Goal: Use online tool/utility: Use online tool/utility

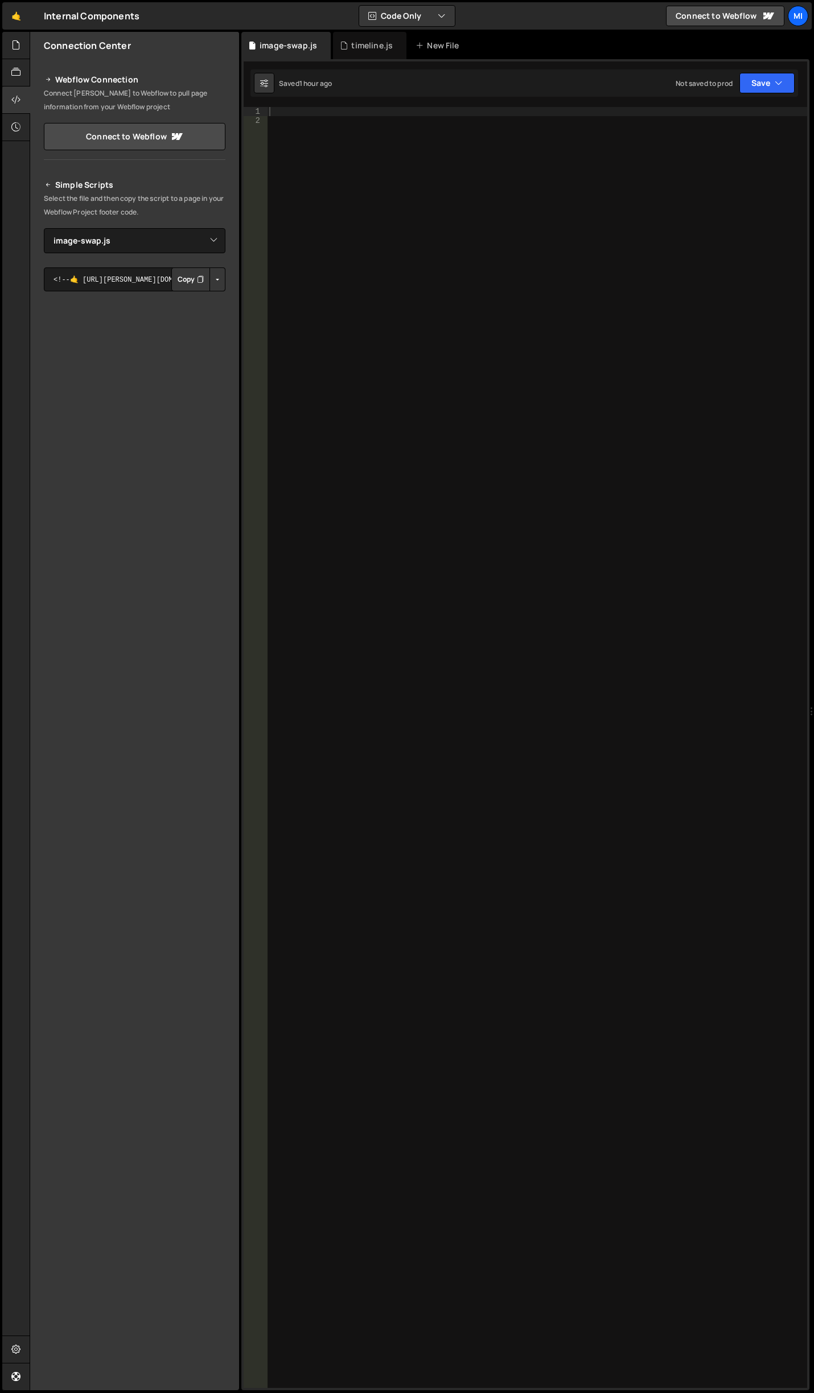
select select "45755"
click at [496, 405] on div at bounding box center [537, 756] width 540 height 1299
paste textarea "document.addEventListener('DOMContentLoaded', initScrollTriggers);"
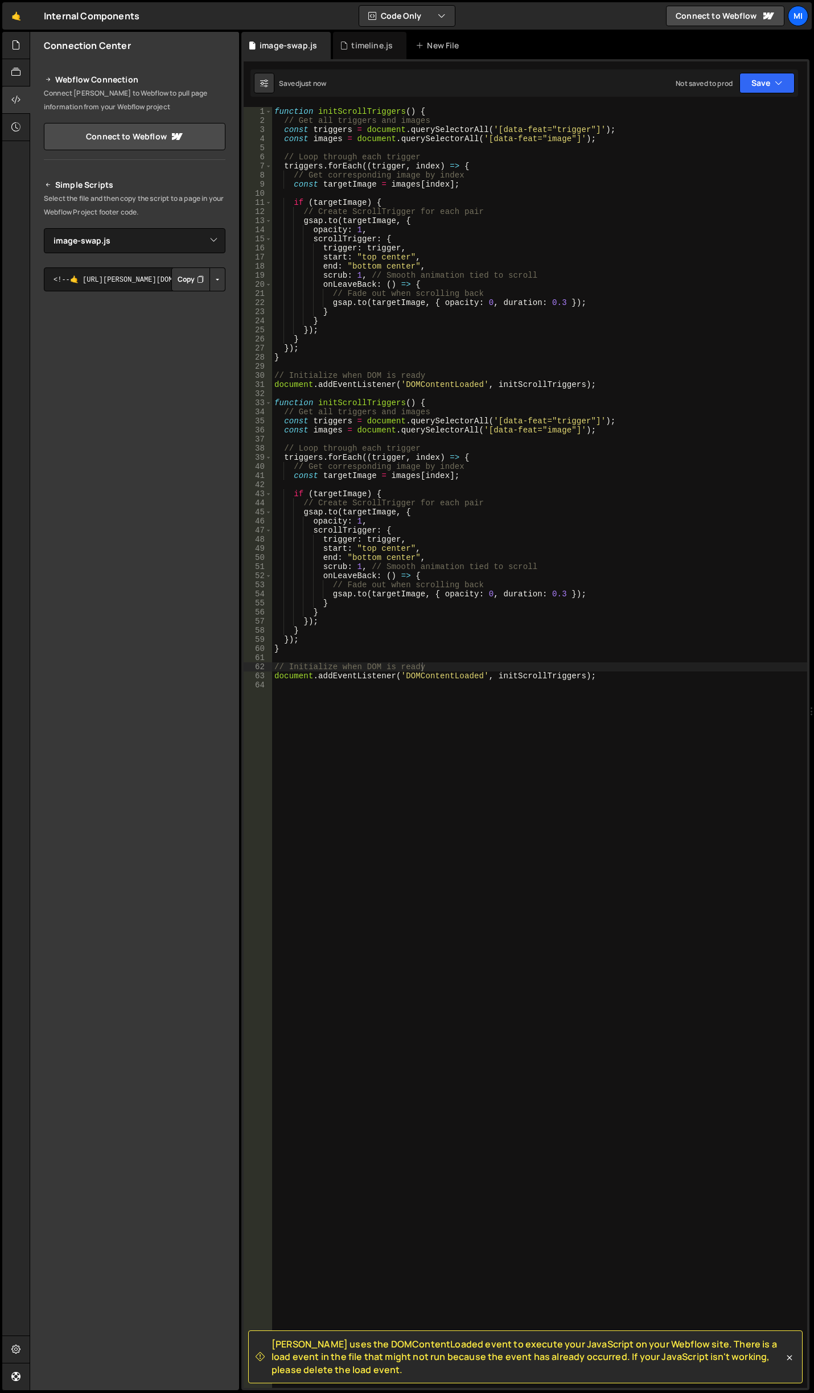
click at [542, 671] on div "function initScrollTriggers ( ) { // Get all triggers and images const triggers…" at bounding box center [539, 756] width 535 height 1299
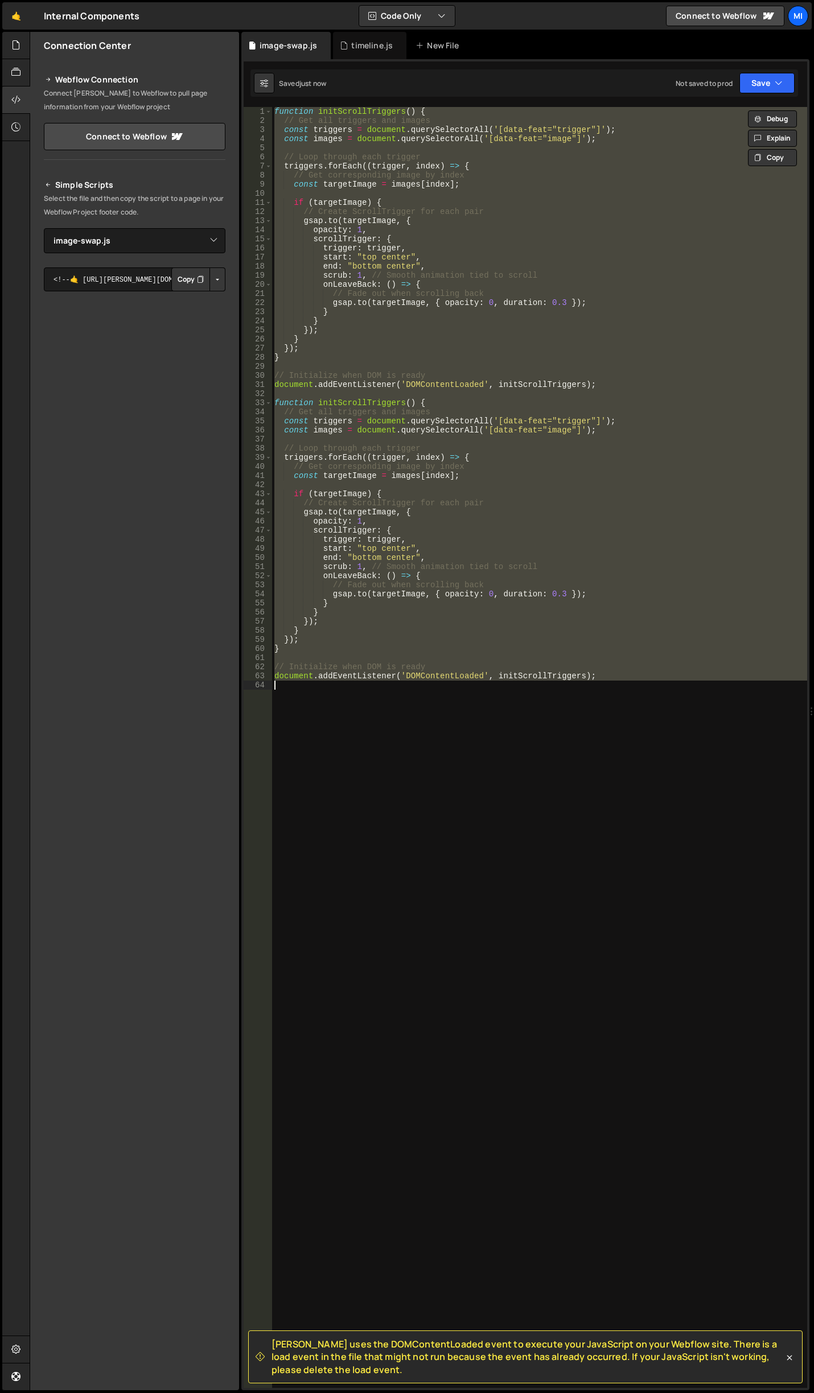
paste textarea "document.addEventListener('DOMContentLoaded', initScrollTriggers);"
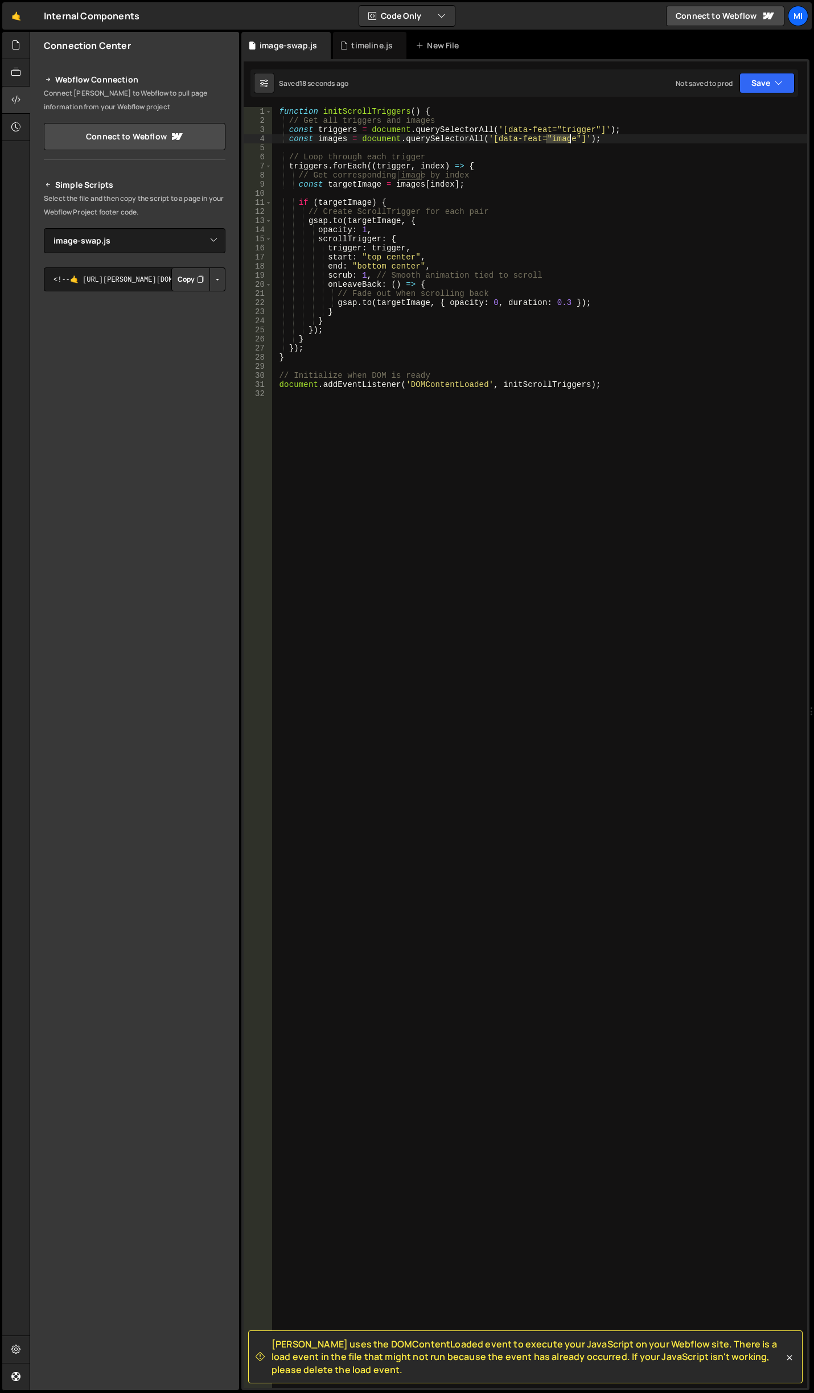
drag, startPoint x: 548, startPoint y: 140, endPoint x: 569, endPoint y: 138, distance: 21.2
click at [569, 138] on div "function initScrollTriggers ( ) { // Get all triggers and images const triggers…" at bounding box center [539, 756] width 535 height 1299
paste textarea "visual"
click at [582, 163] on div "function initScrollTriggers ( ) { // Get all triggers and images const triggers…" at bounding box center [539, 756] width 535 height 1299
click at [494, 303] on div "function initScrollTriggers ( ) { // Get all triggers and images const triggers…" at bounding box center [539, 756] width 535 height 1299
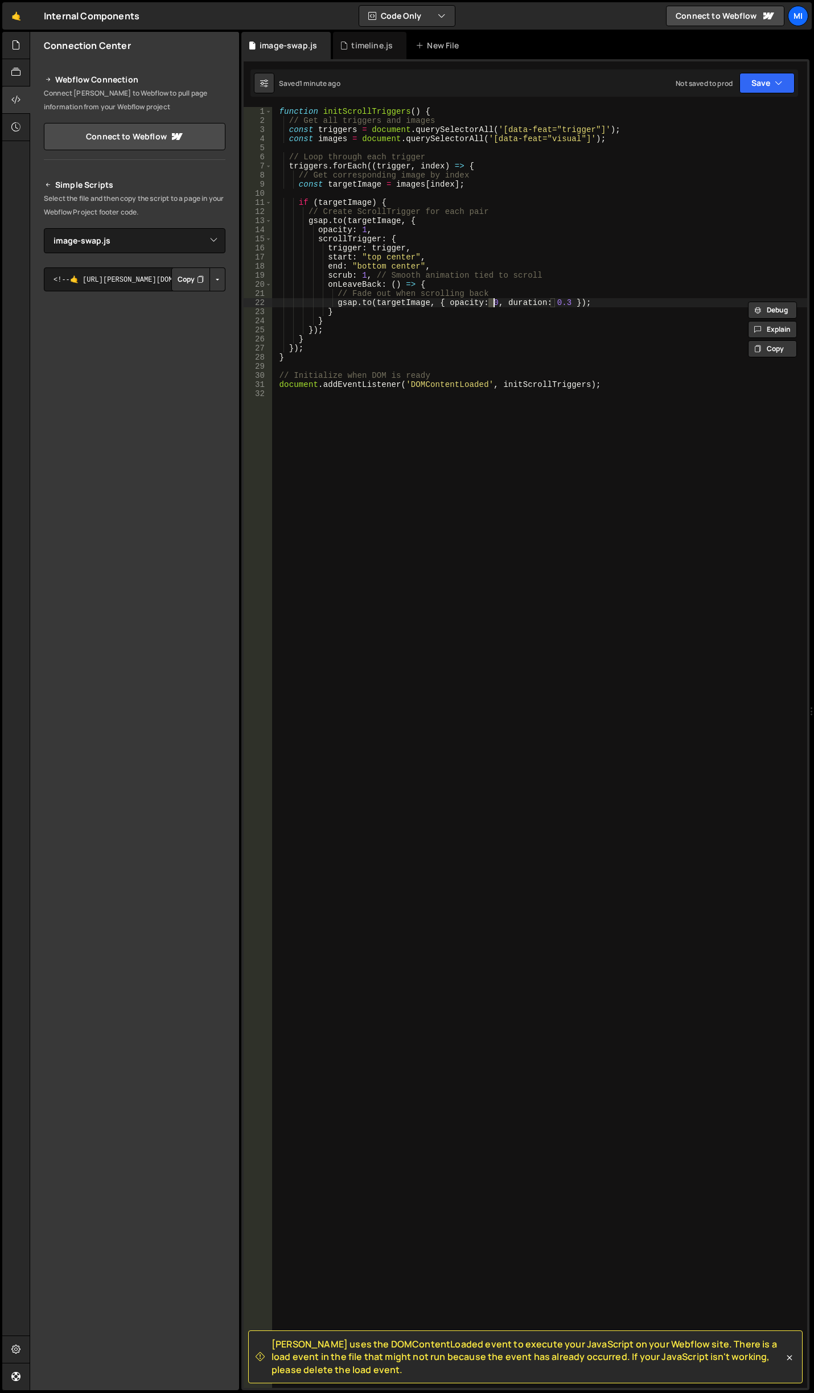
scroll to position [0, 15]
type textarea "[DOMAIN_NAME](targetImage, { opacity: 1, duration: 0.3 });"
click at [492, 493] on div "function initScrollTriggers ( ) { // Get all triggers and images const triggers…" at bounding box center [539, 756] width 535 height 1299
type textarea "document.addEventListener('DOMContentLoaded', initScrollTriggers);"
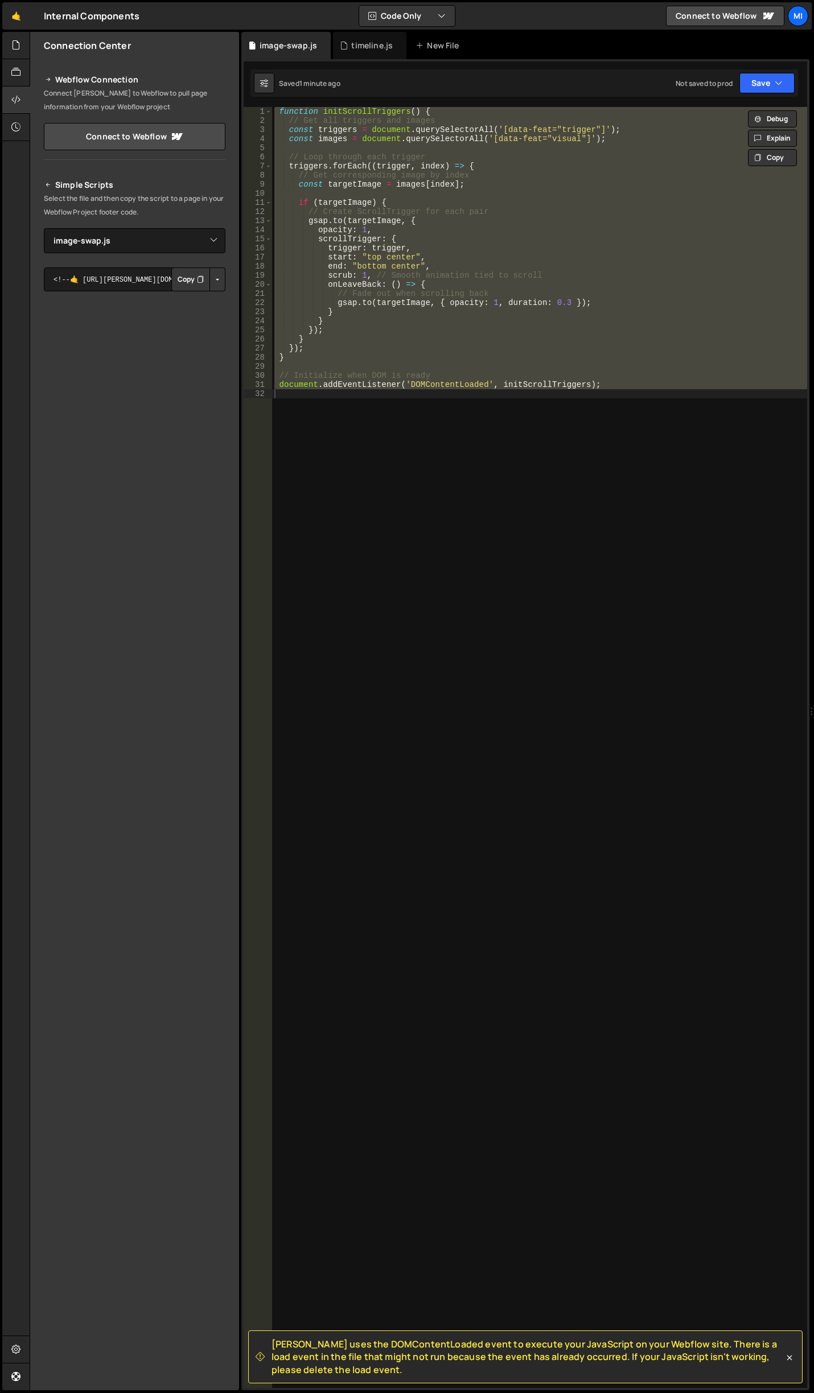
click at [583, 734] on div "function initScrollTriggers ( ) { // Get all triggers and images const triggers…" at bounding box center [539, 747] width 535 height 1281
paste textarea "document.addEventListene"
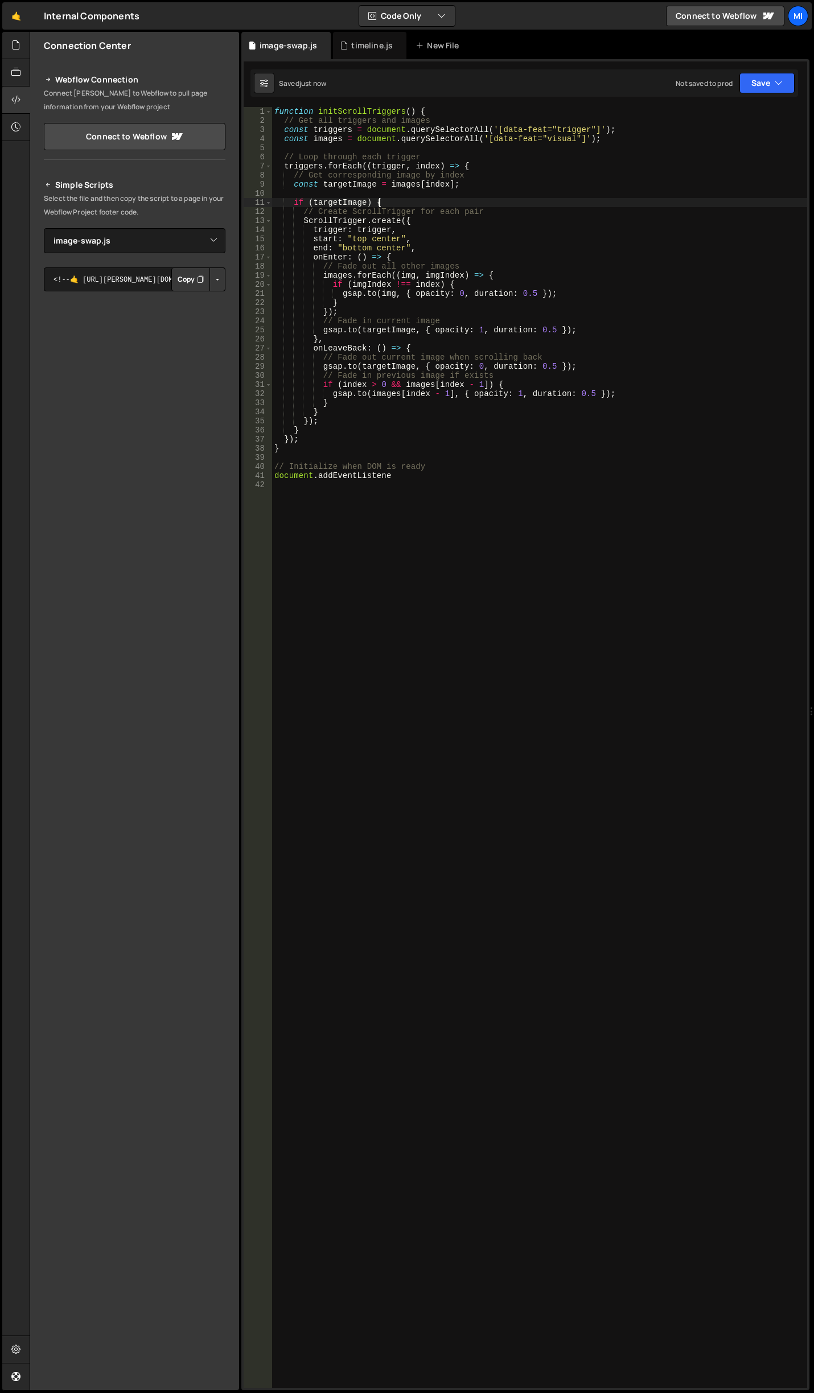
click at [523, 204] on div "function initScrollTriggers ( ) { // Get all triggers and images const triggers…" at bounding box center [539, 756] width 535 height 1299
click at [551, 307] on div "function initScrollTriggers ( ) { // Get all triggers and images const triggers…" at bounding box center [539, 756] width 535 height 1299
click at [454, 294] on div "function initScrollTriggers ( ) { // Get all triggers and images const triggers…" at bounding box center [539, 756] width 535 height 1299
drag, startPoint x: 559, startPoint y: 339, endPoint x: 566, endPoint y: 340, distance: 7.6
click at [564, 340] on div "function initScrollTriggers ( ) { // Get all triggers and images const triggers…" at bounding box center [539, 756] width 535 height 1299
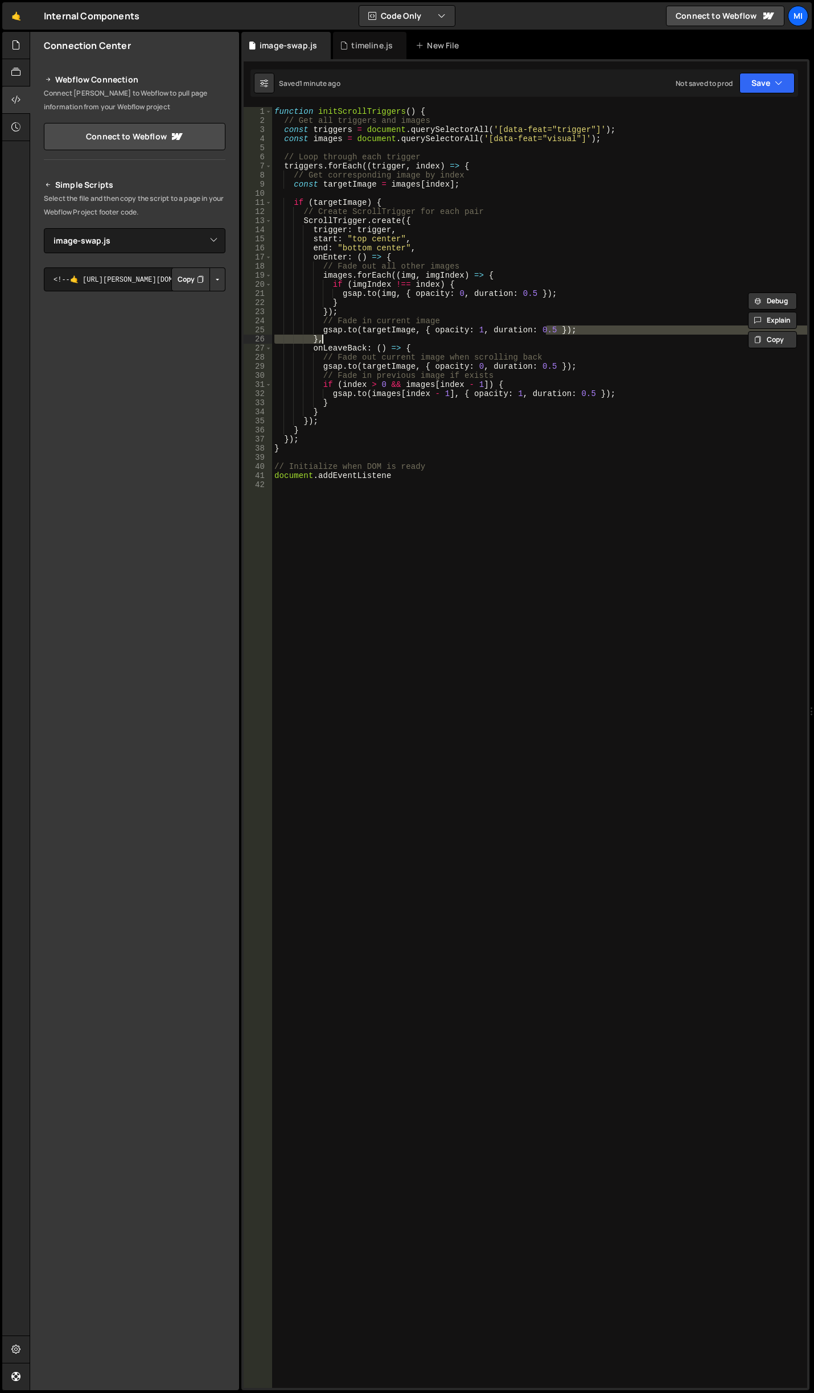
type textarea "[DOMAIN_NAME](targetImage, { opacity: 1, duration: 0.5 }); },"
click at [328, 607] on div "function initScrollTriggers ( ) { // Get all triggers and images const triggers…" at bounding box center [539, 756] width 535 height 1299
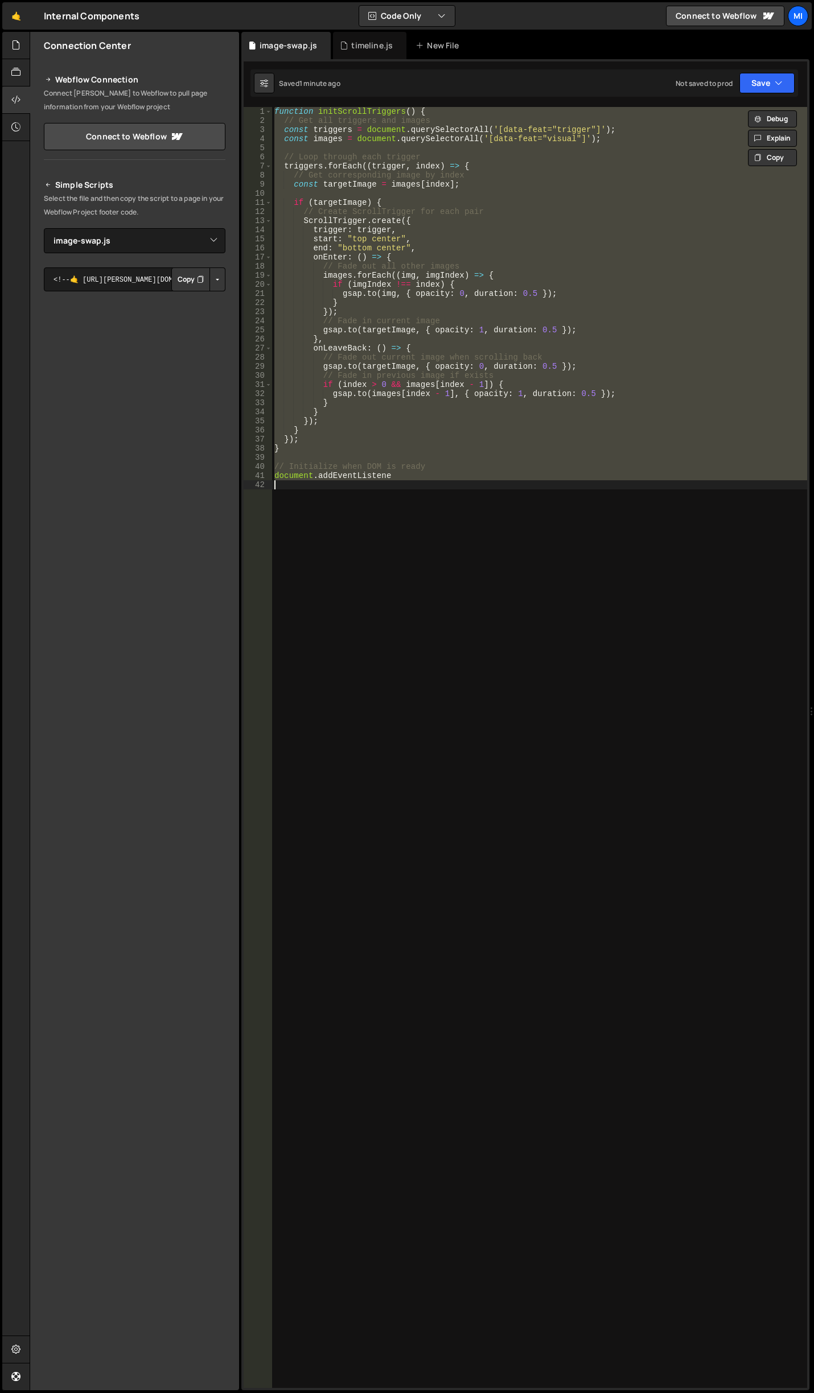
paste textarea "r('DOMContentLoaded', initScrollTriggers);"
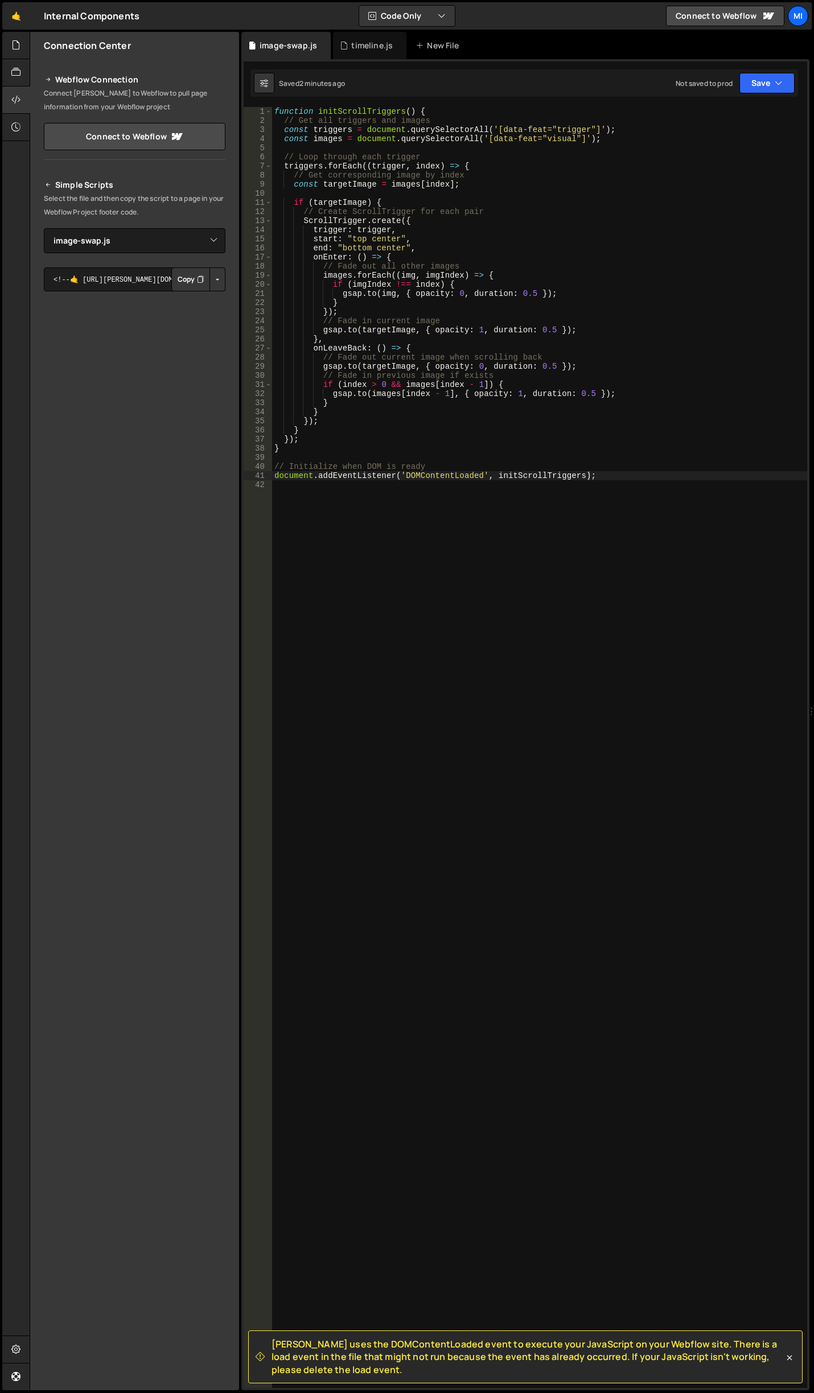
click at [520, 427] on div "function initScrollTriggers ( ) { // Get all triggers and images const triggers…" at bounding box center [539, 756] width 535 height 1299
type textarea "document.addEventListener('DOMContentLoaded', initScrollTriggers);"
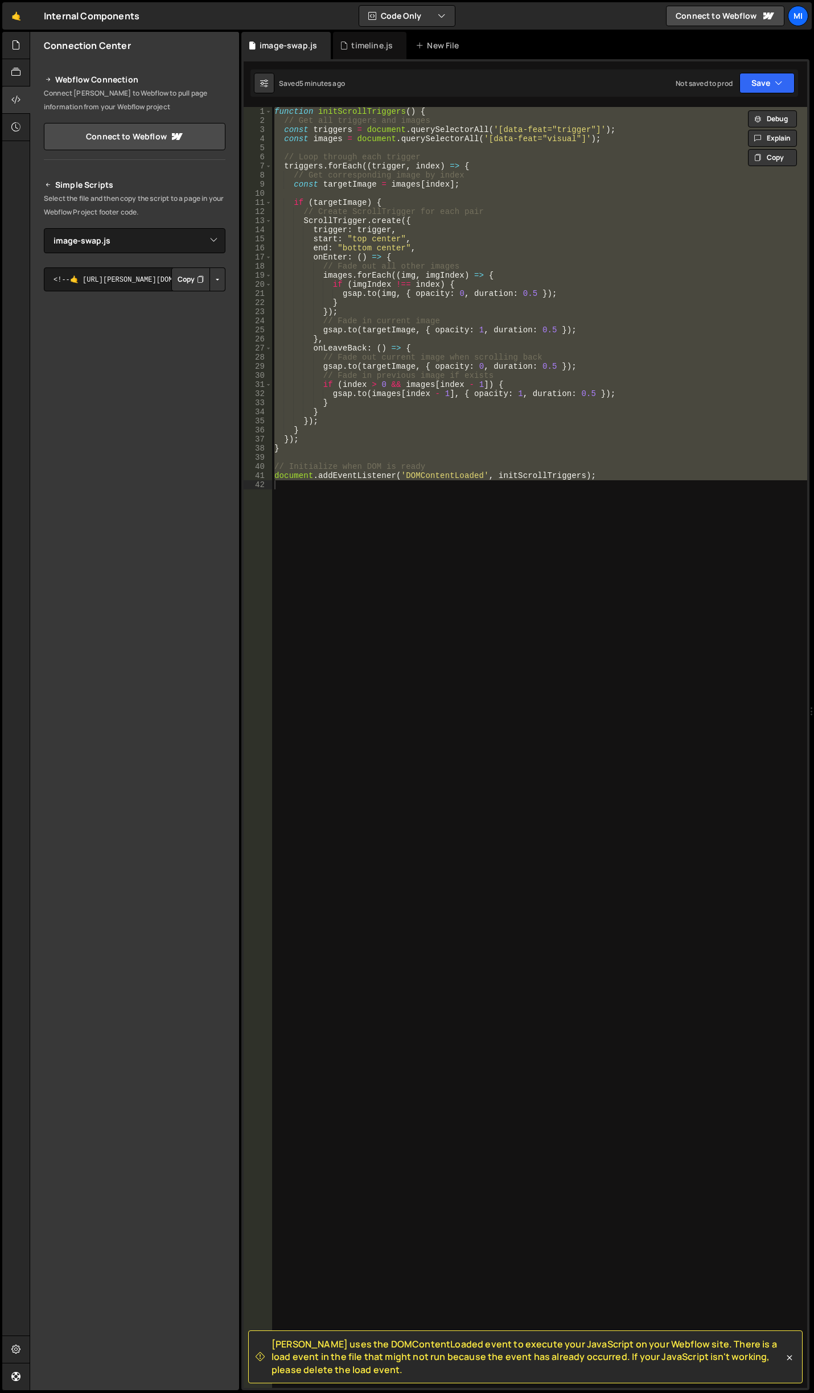
click at [813, 631] on div at bounding box center [811, 711] width 5 height 1359
click at [588, 570] on div "function initScrollTriggers ( ) { // Get all triggers and images const triggers…" at bounding box center [539, 747] width 535 height 1281
paste textarea "});"
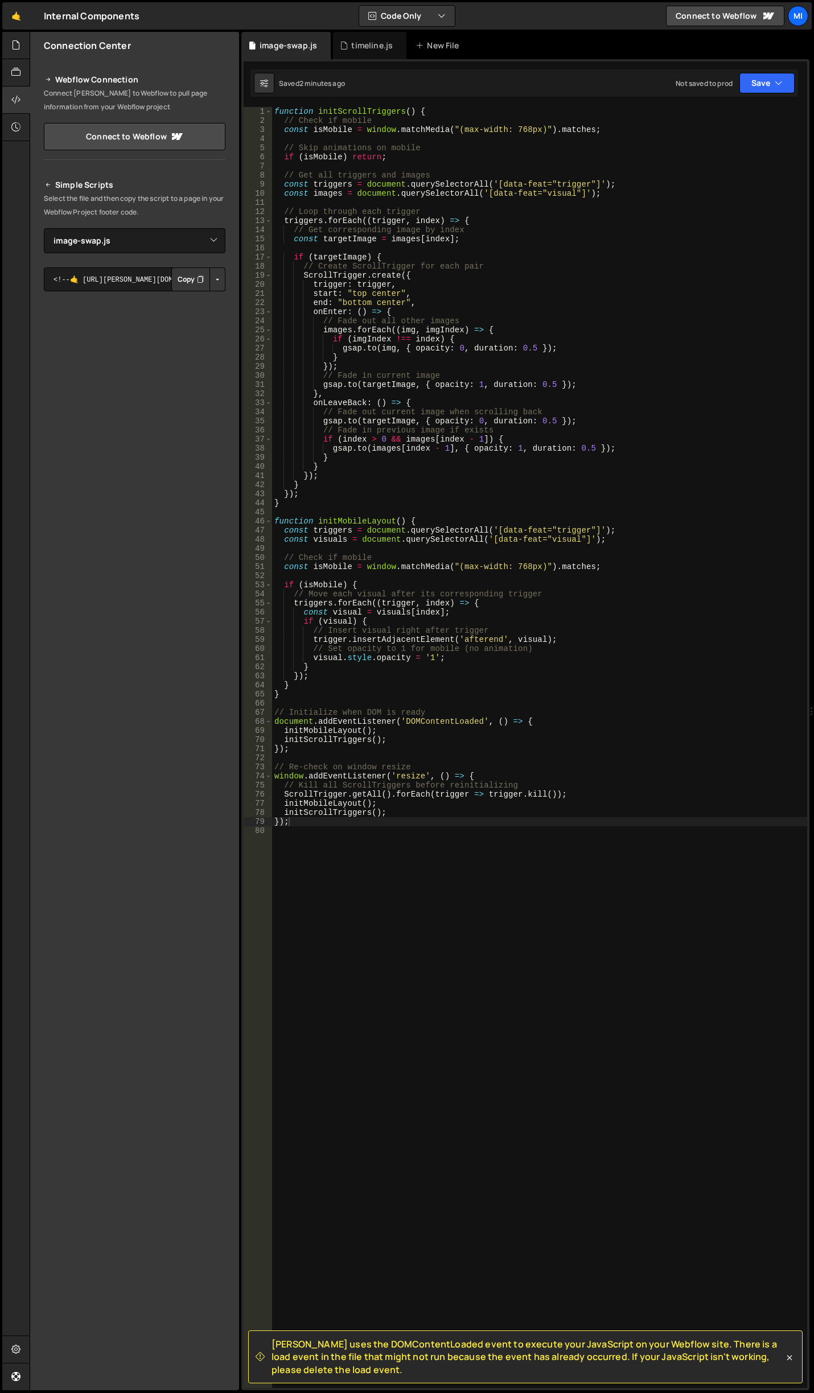
click at [557, 631] on div "function initScrollTriggers ( ) { // Check if mobile const isMobile = window . …" at bounding box center [539, 756] width 535 height 1299
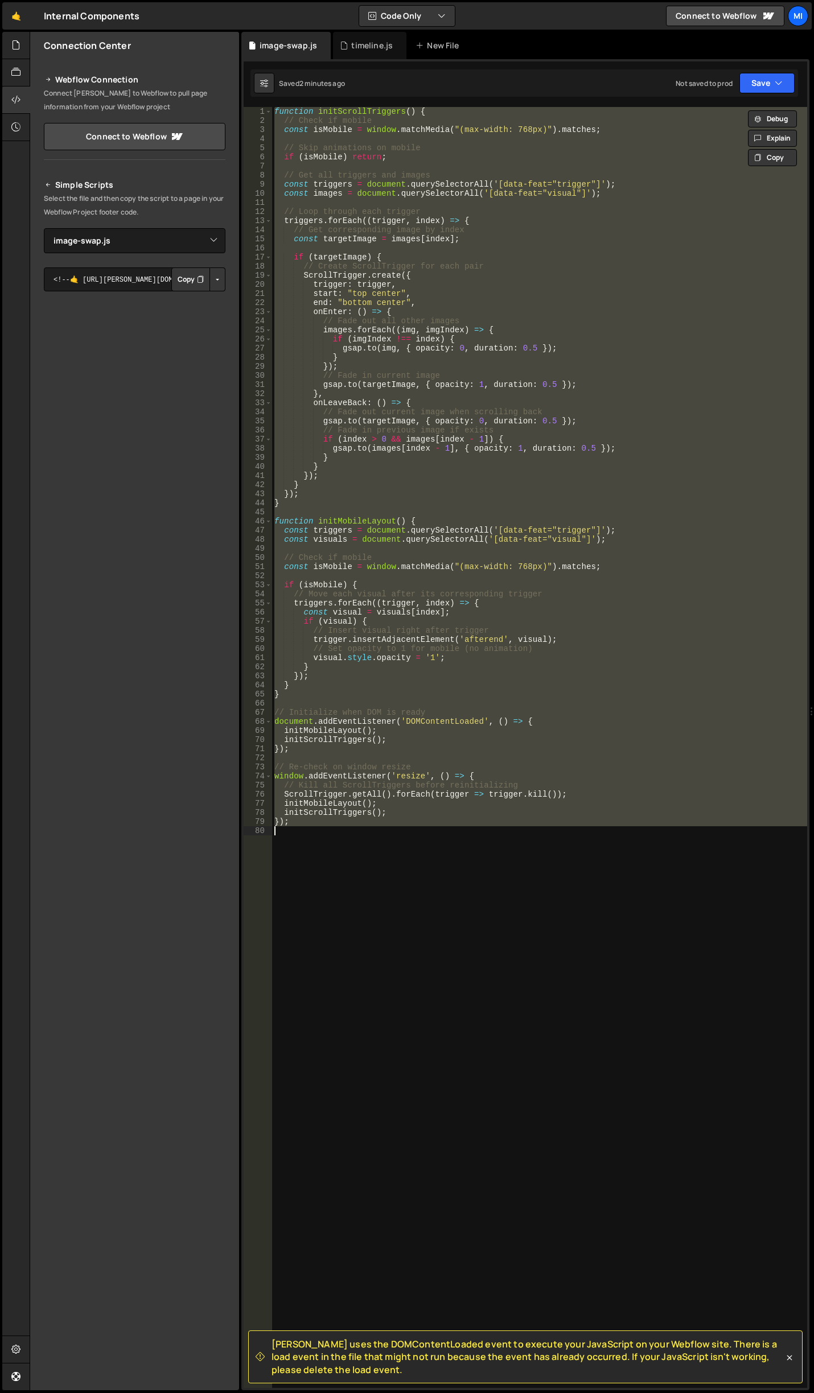
paste textarea "initMob"
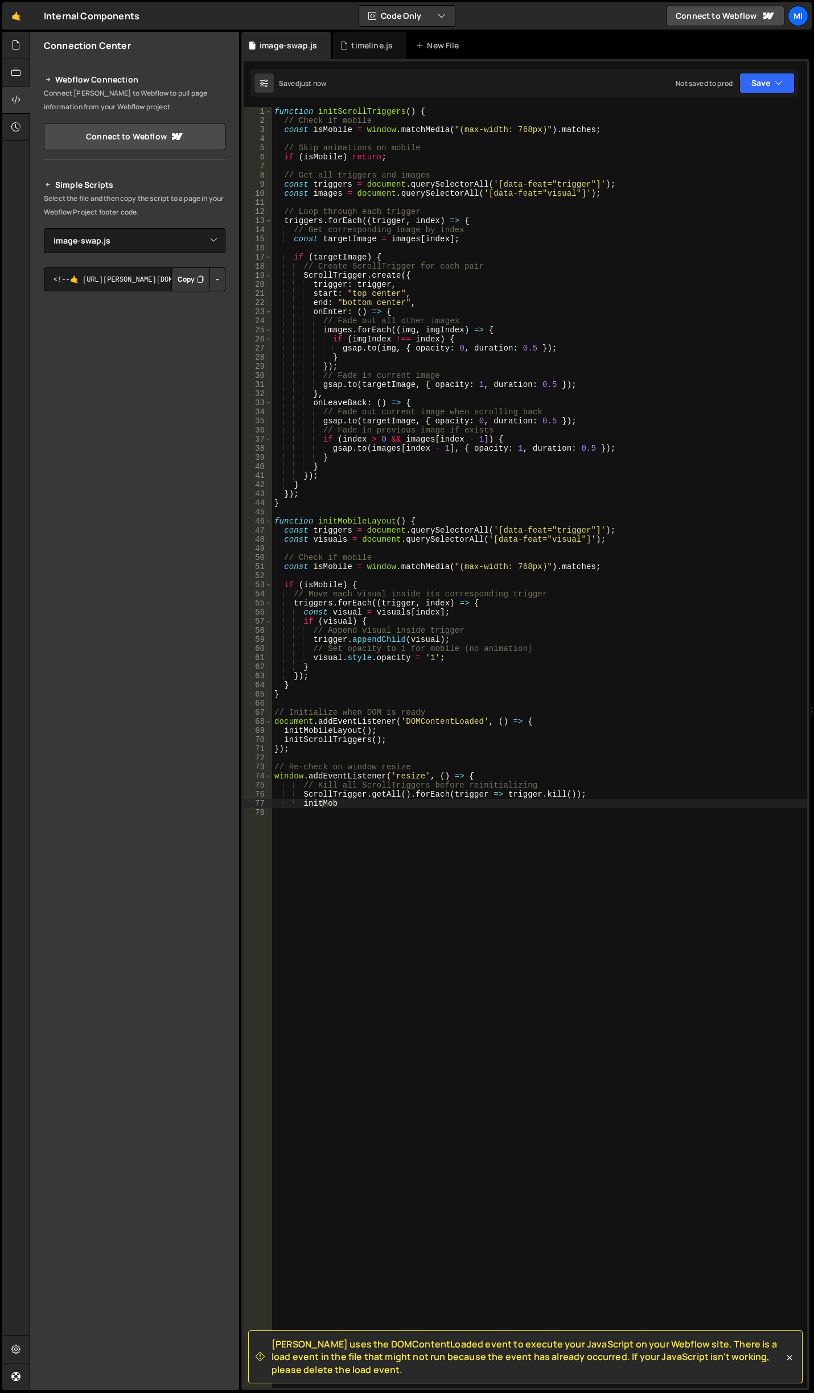
click at [463, 326] on div "function initScrollTriggers ( ) { // Check if mobile const isMobile = window . …" at bounding box center [539, 756] width 535 height 1299
type textarea "images.forEach((img, imgIndex) => {"
click at [634, 510] on div "function initScrollTriggers ( ) { // Check if mobile const isMobile = window . …" at bounding box center [539, 756] width 535 height 1299
paste textarea "});"
click at [651, 626] on div "function initScrollTriggers ( ) { // Check if mobile const isMobile = window . …" at bounding box center [539, 756] width 535 height 1299
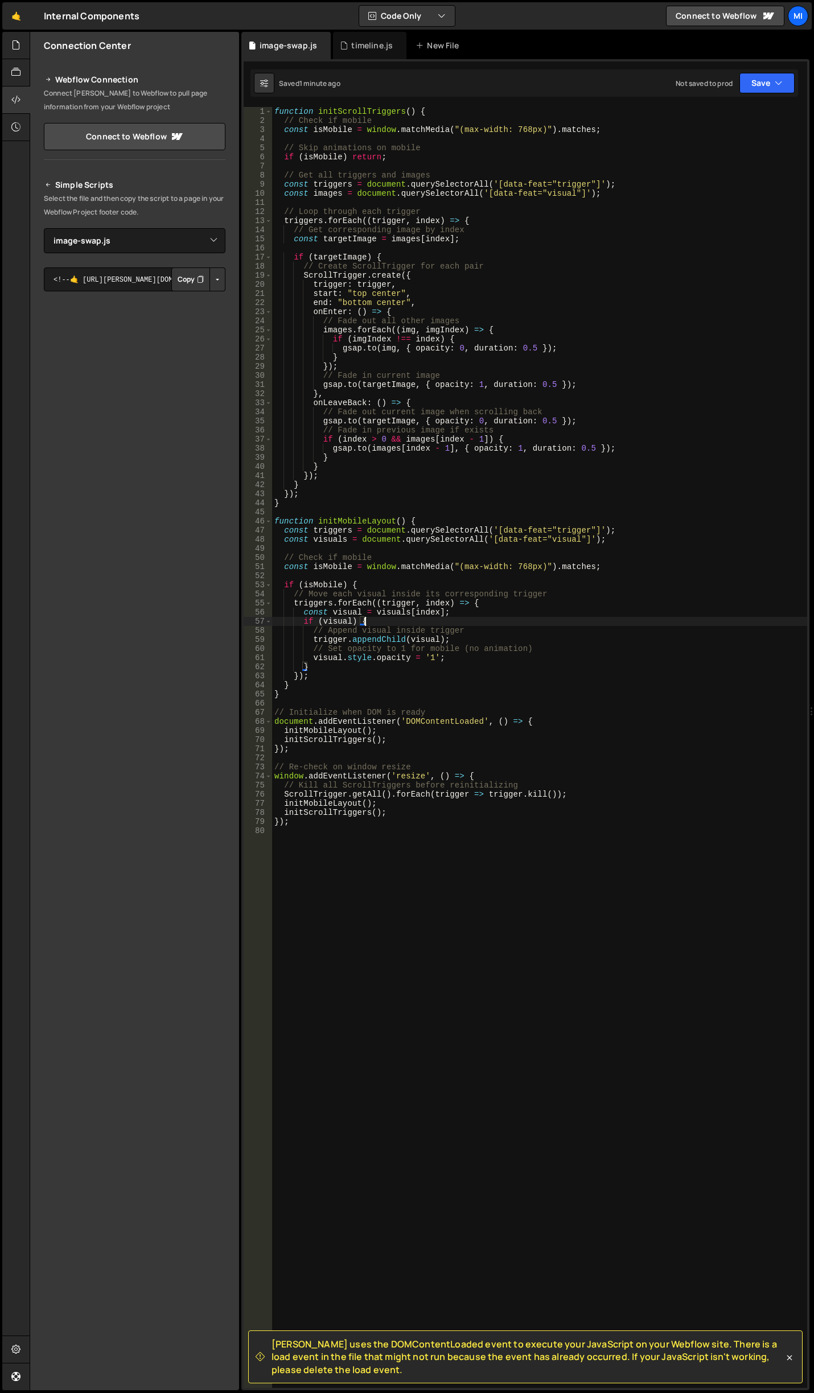
type textarea "});"
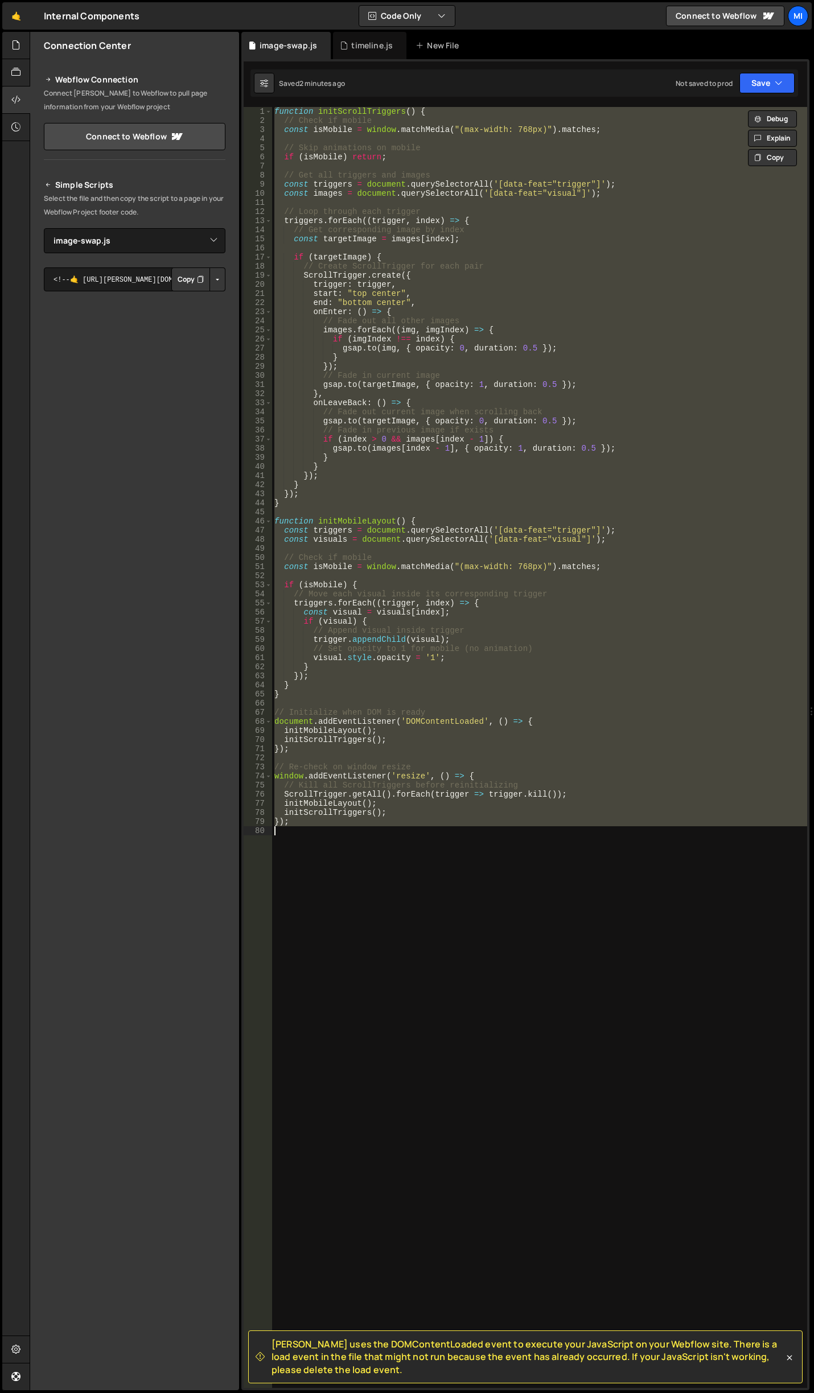
click at [561, 553] on div "function initScrollTriggers ( ) { // Check if mobile const isMobile = window . …" at bounding box center [539, 747] width 535 height 1281
paste textarea
type textarea "});"
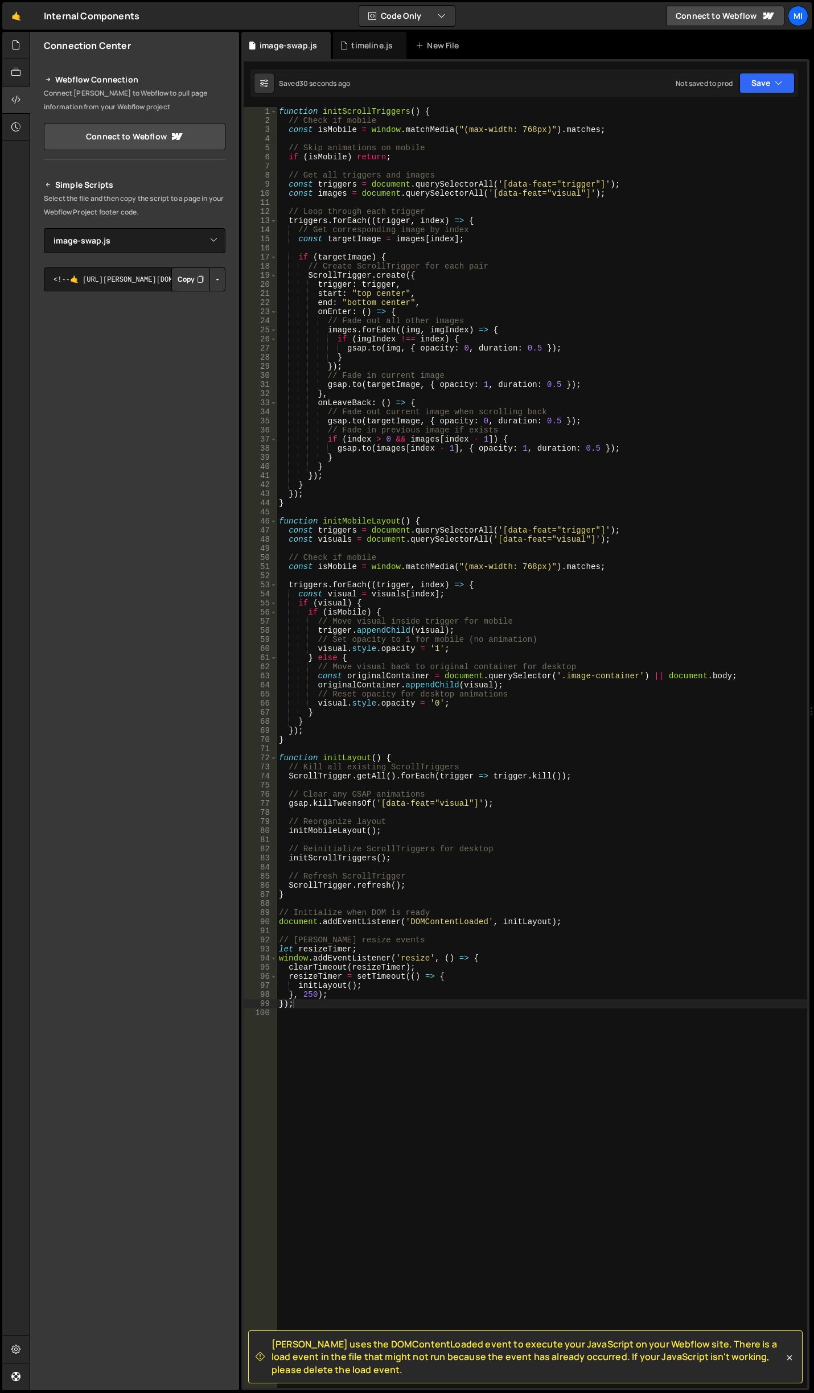
click at [650, 509] on div "function initScrollTriggers ( ) { // Check if mobile const isMobile = window . …" at bounding box center [542, 756] width 530 height 1299
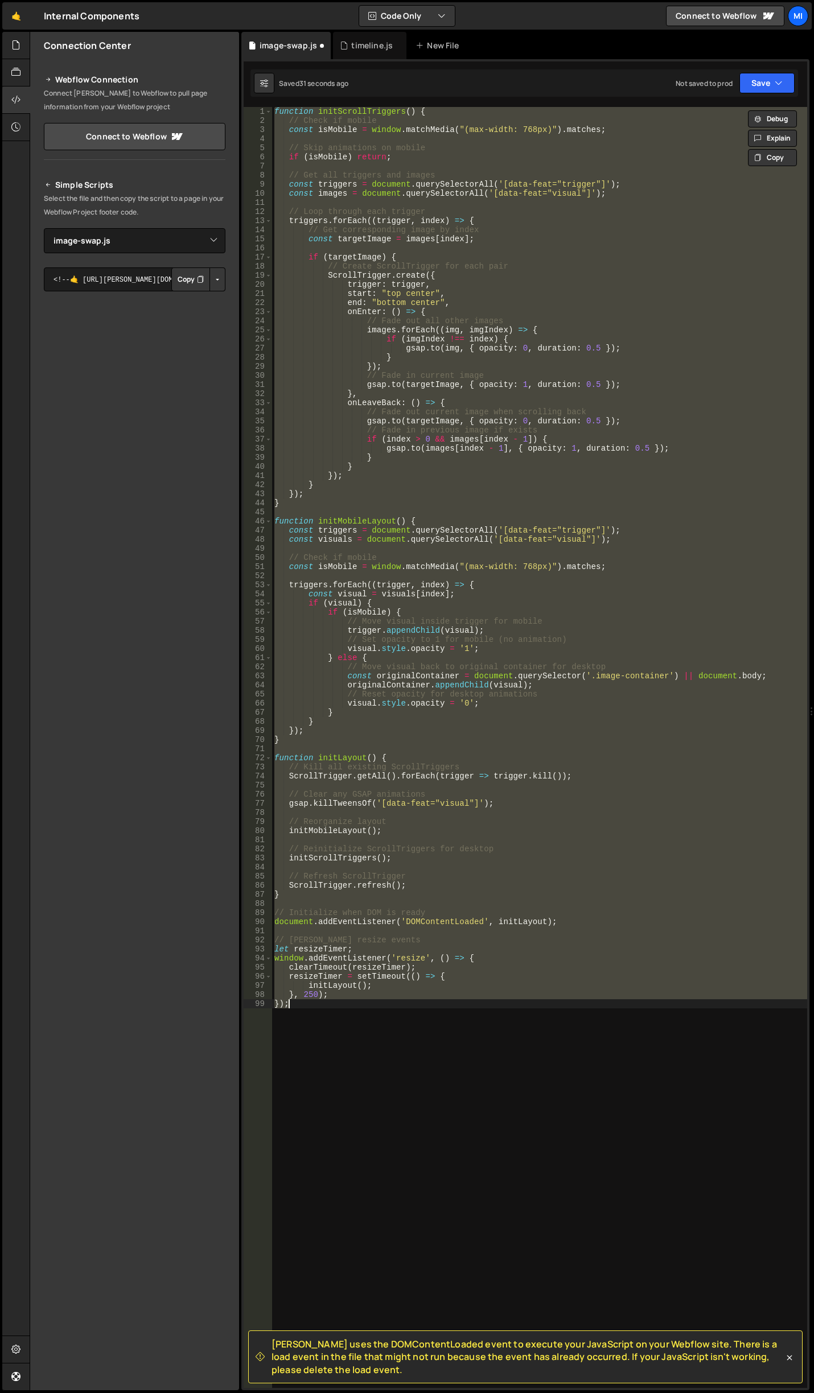
type textarea "});"
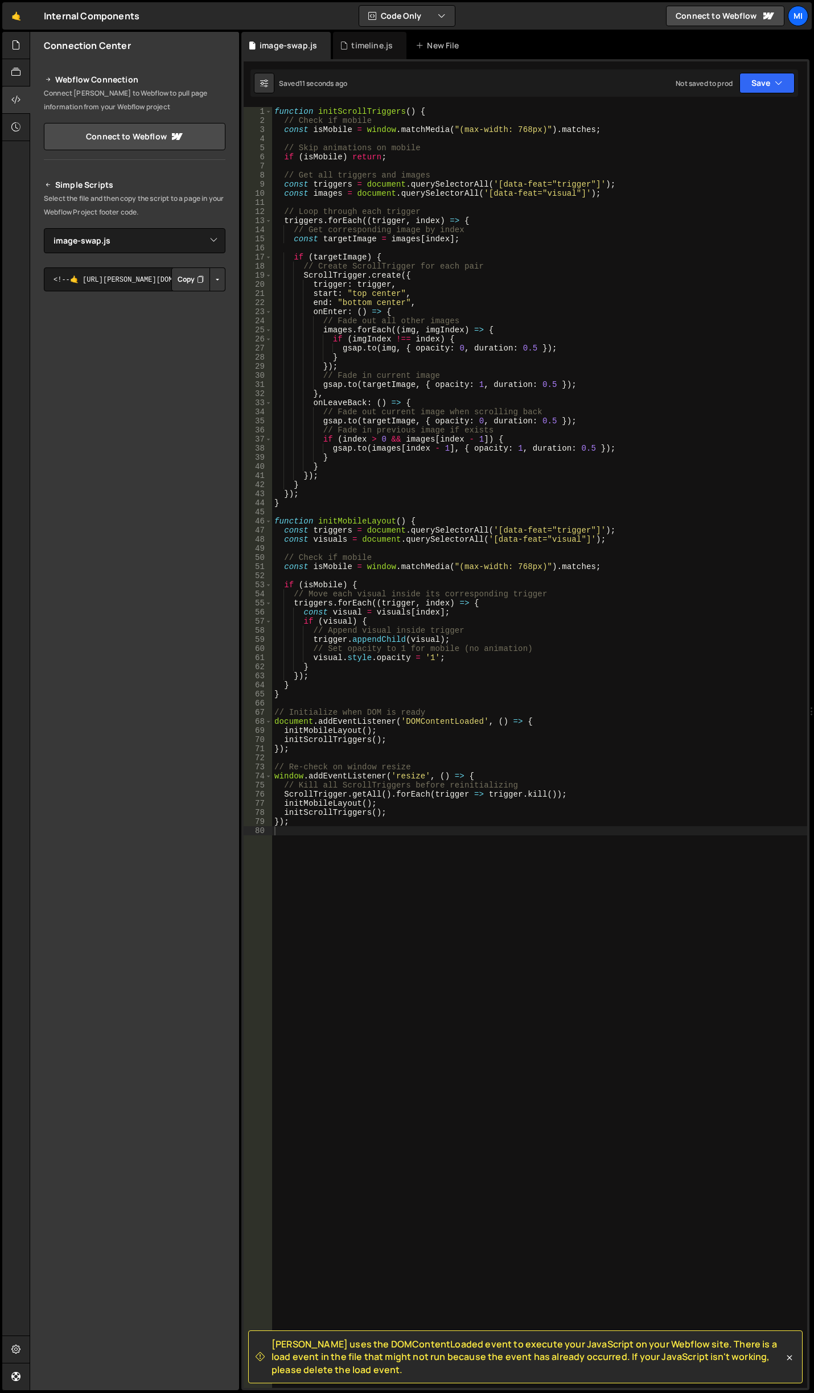
click at [585, 384] on div "function initScrollTriggers ( ) { // Check if mobile const isMobile = window . …" at bounding box center [539, 756] width 535 height 1299
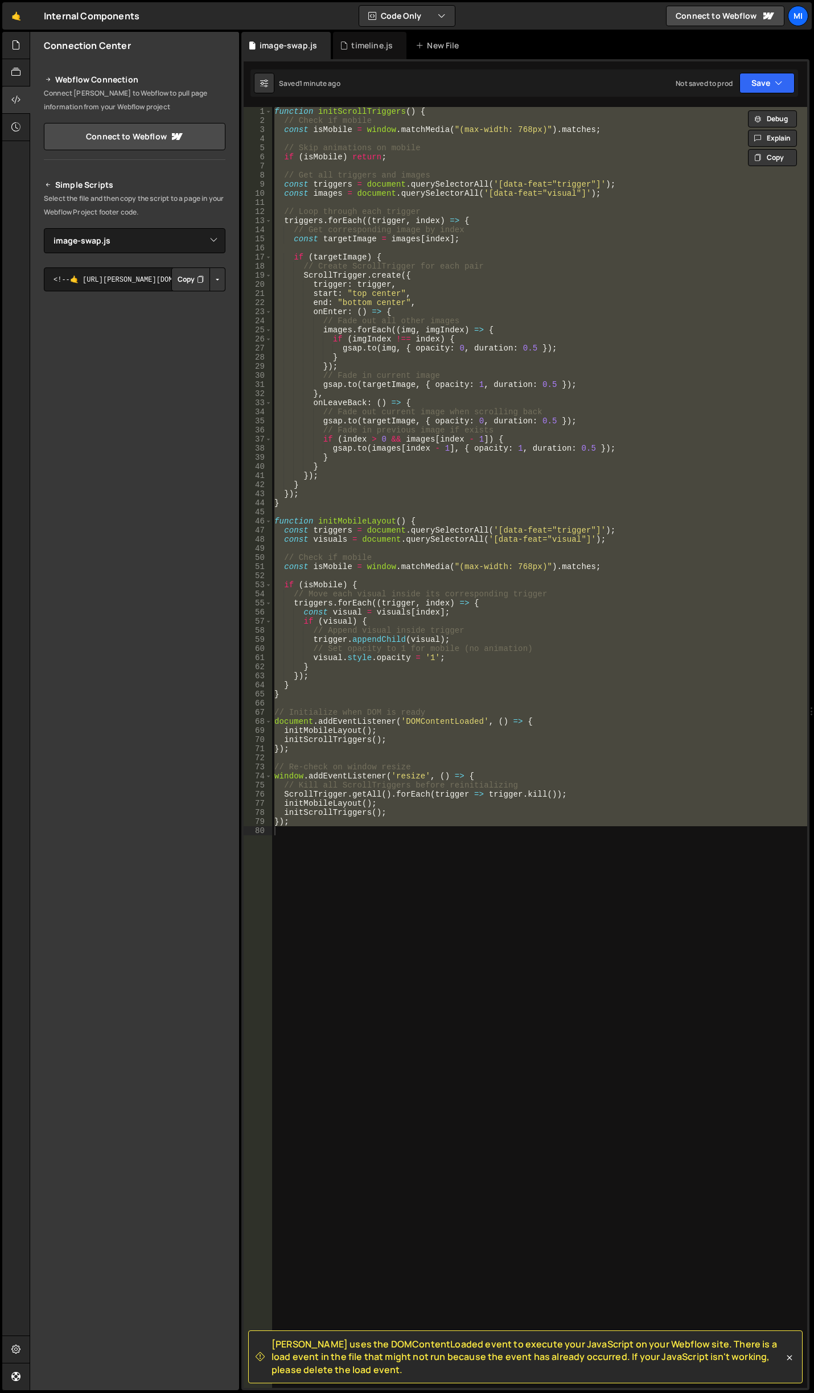
click at [471, 454] on div "function initScrollTriggers ( ) { // Check if mobile const isMobile = window . …" at bounding box center [539, 747] width 535 height 1281
paste textarea
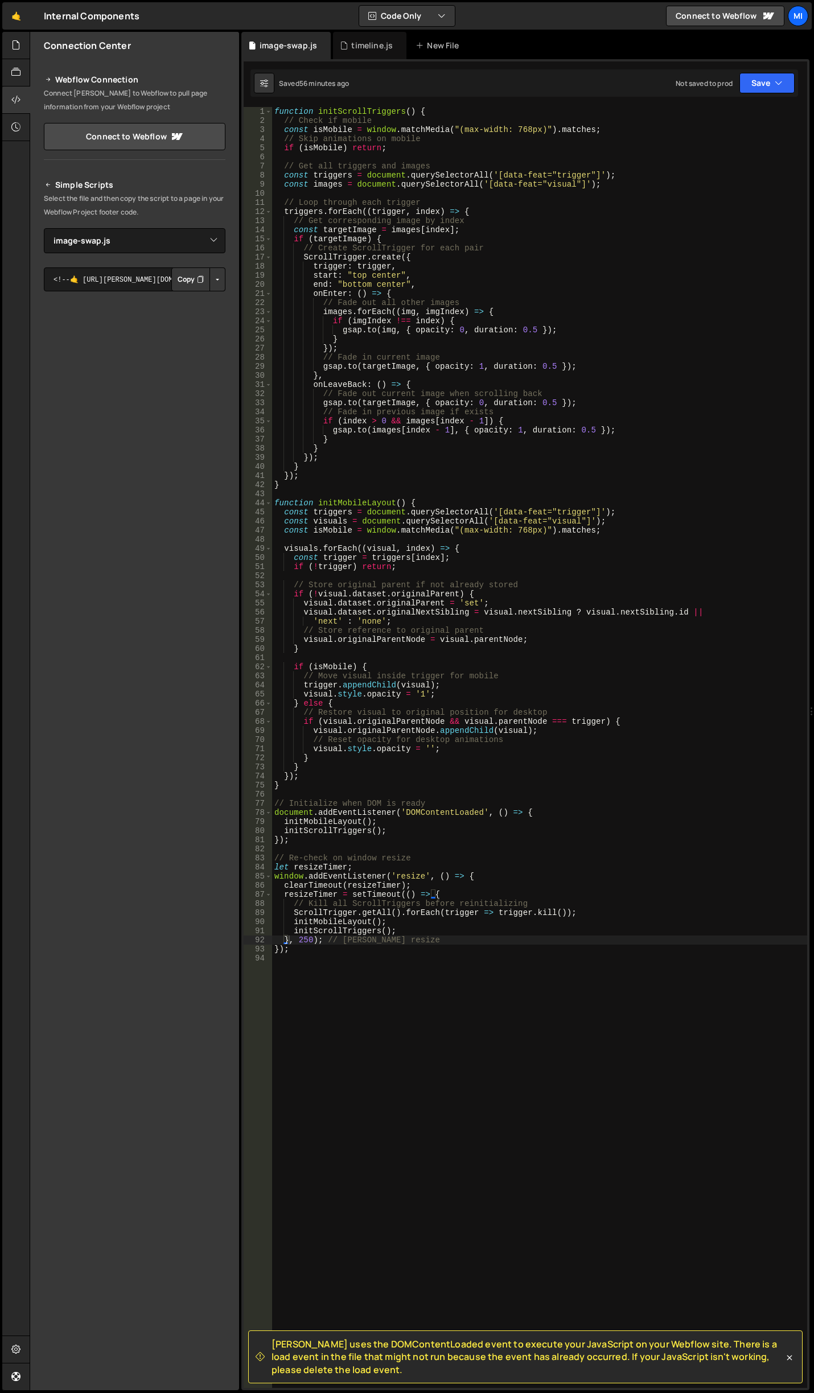
click at [438, 515] on div "function initScrollTriggers ( ) { // Check if mobile const isMobile = window . …" at bounding box center [539, 756] width 535 height 1299
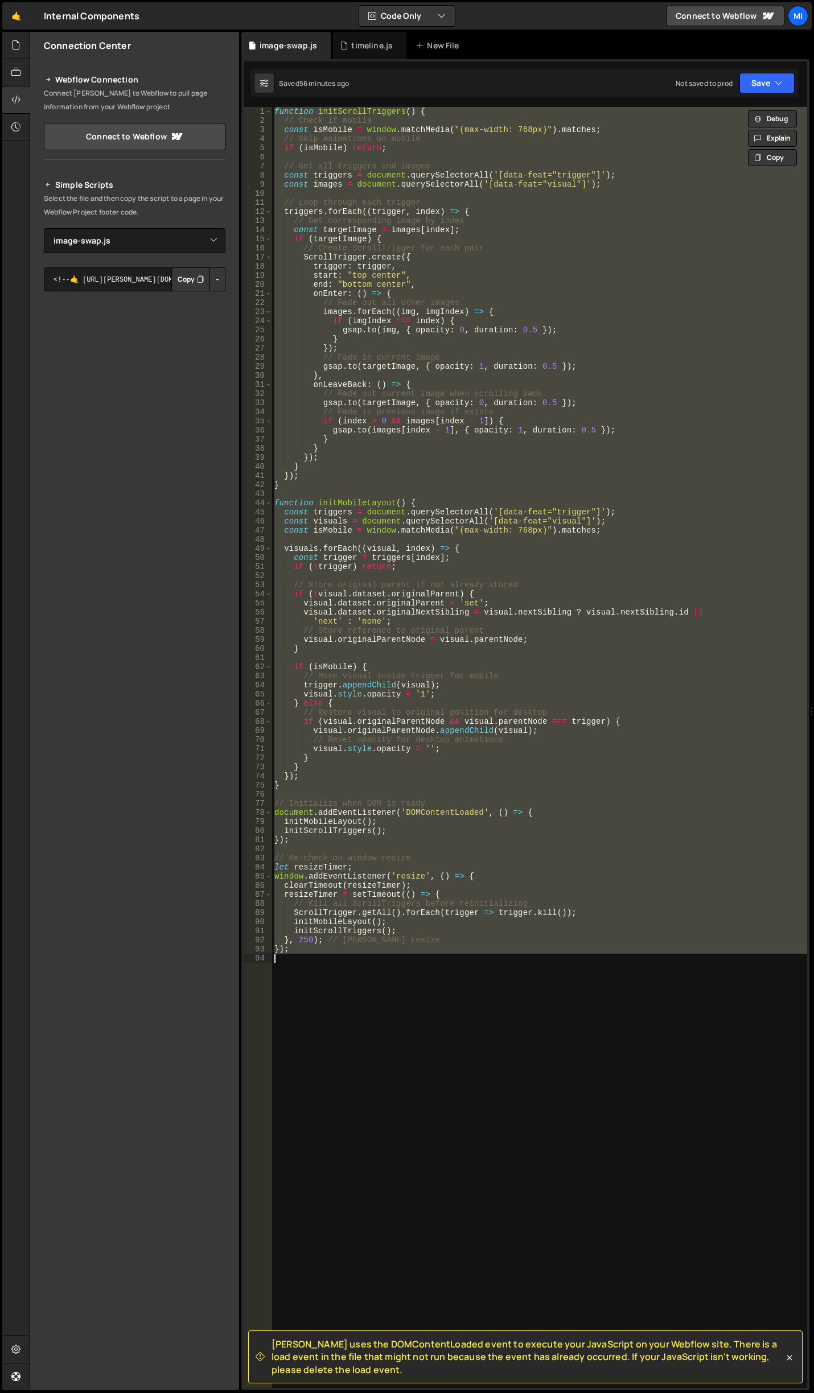
paste textarea
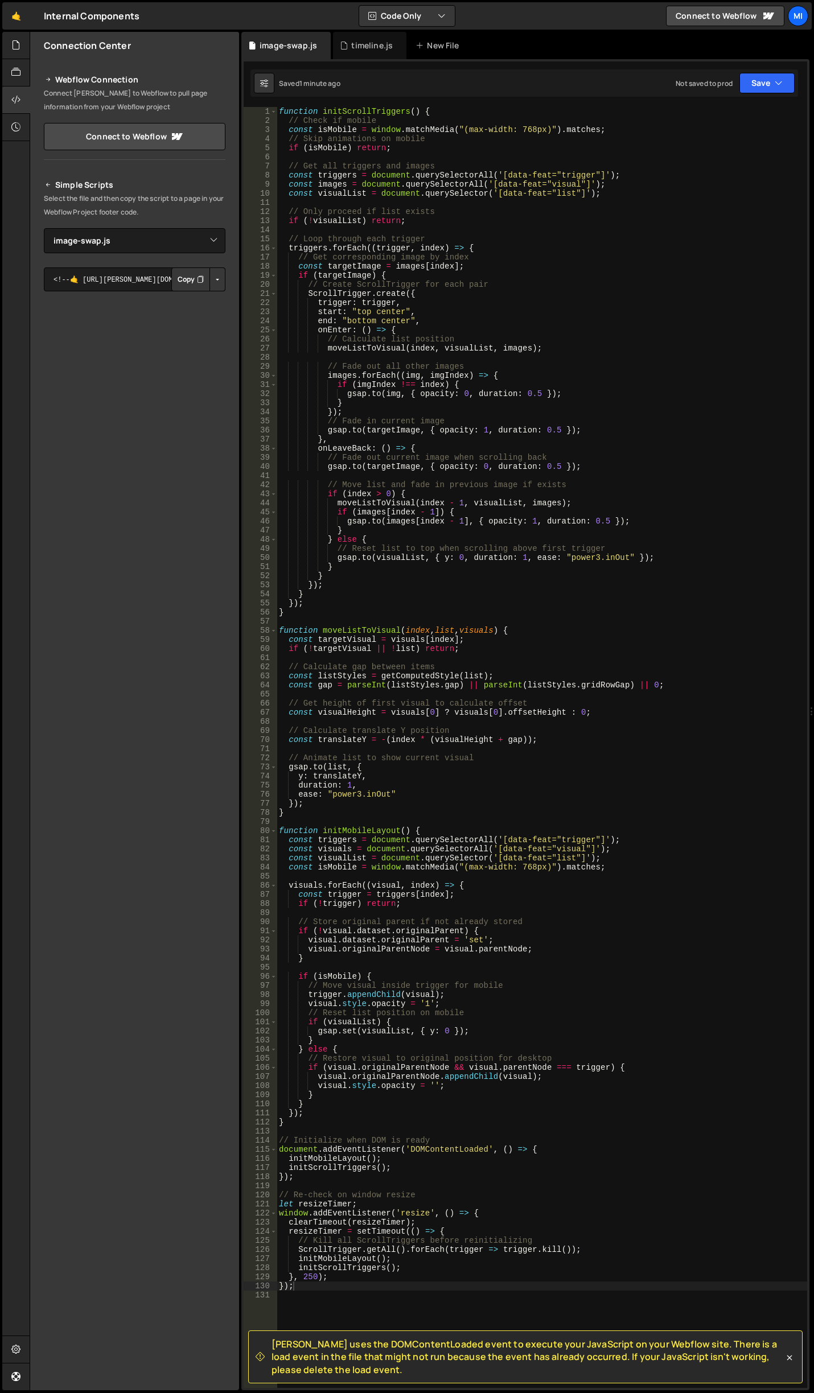
click at [386, 314] on div "function initScrollTriggers ( ) { // Check if mobile const isMobile = window . …" at bounding box center [542, 756] width 530 height 1299
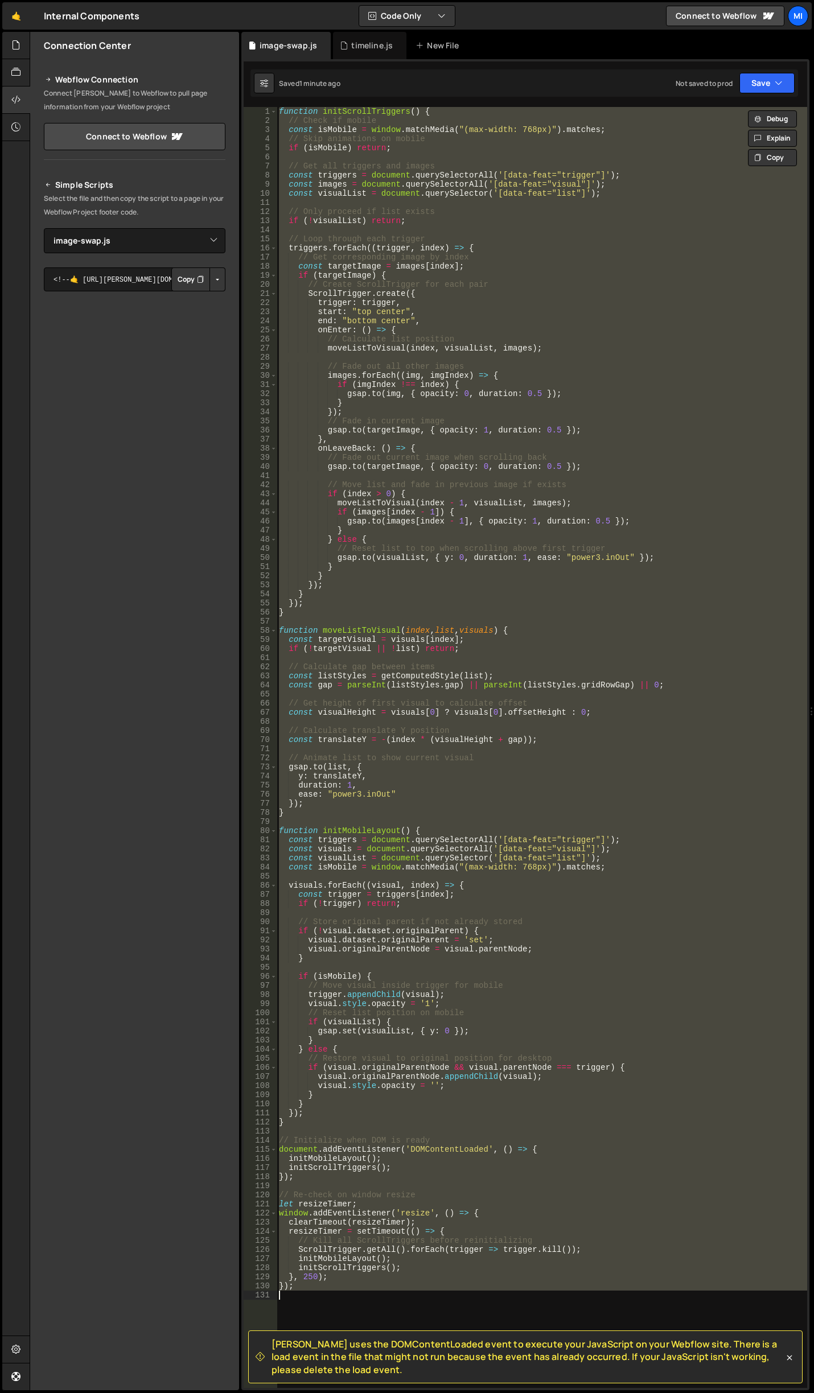
paste textarea
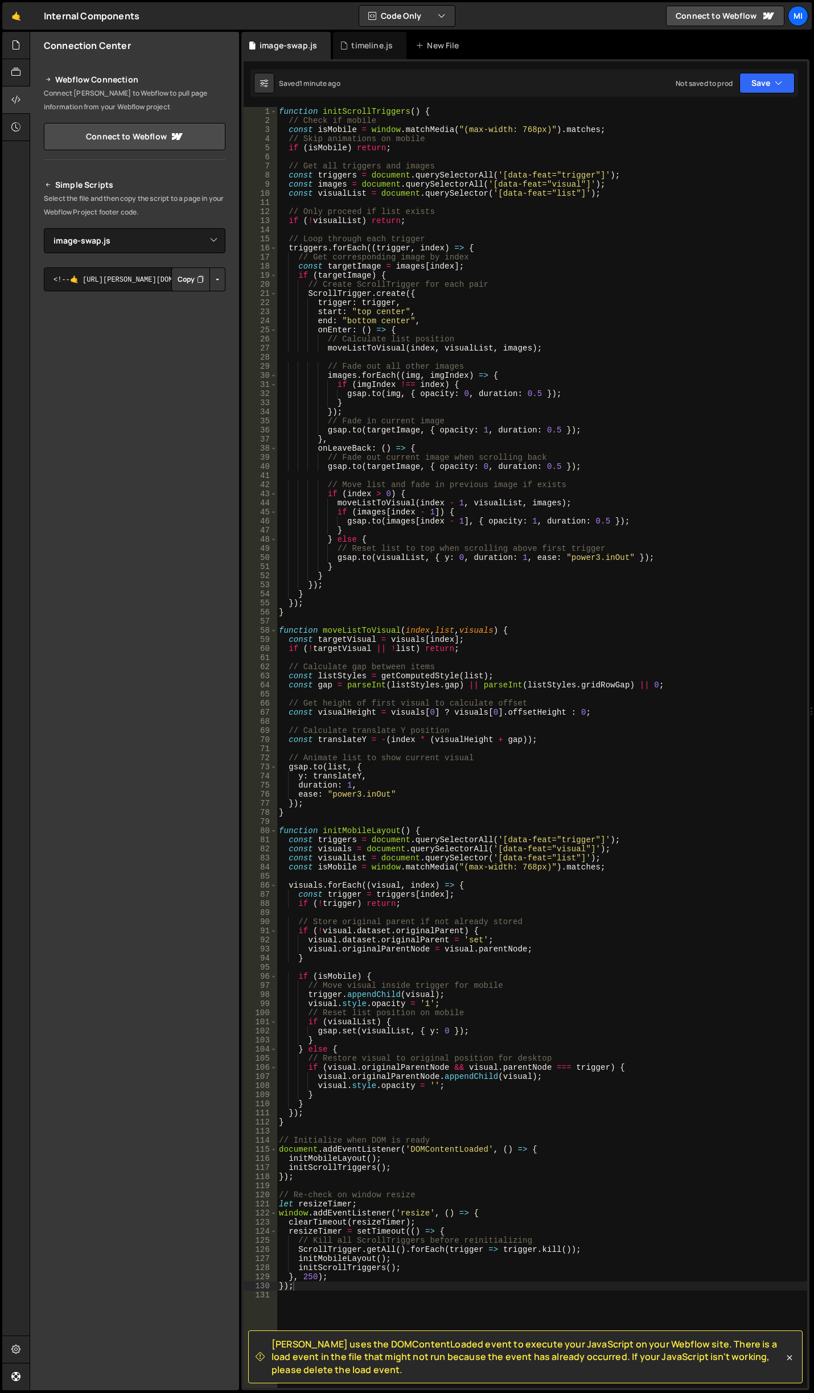
click at [563, 316] on div "function initScrollTriggers ( ) { // Check if mobile const isMobile = window . …" at bounding box center [542, 756] width 530 height 1299
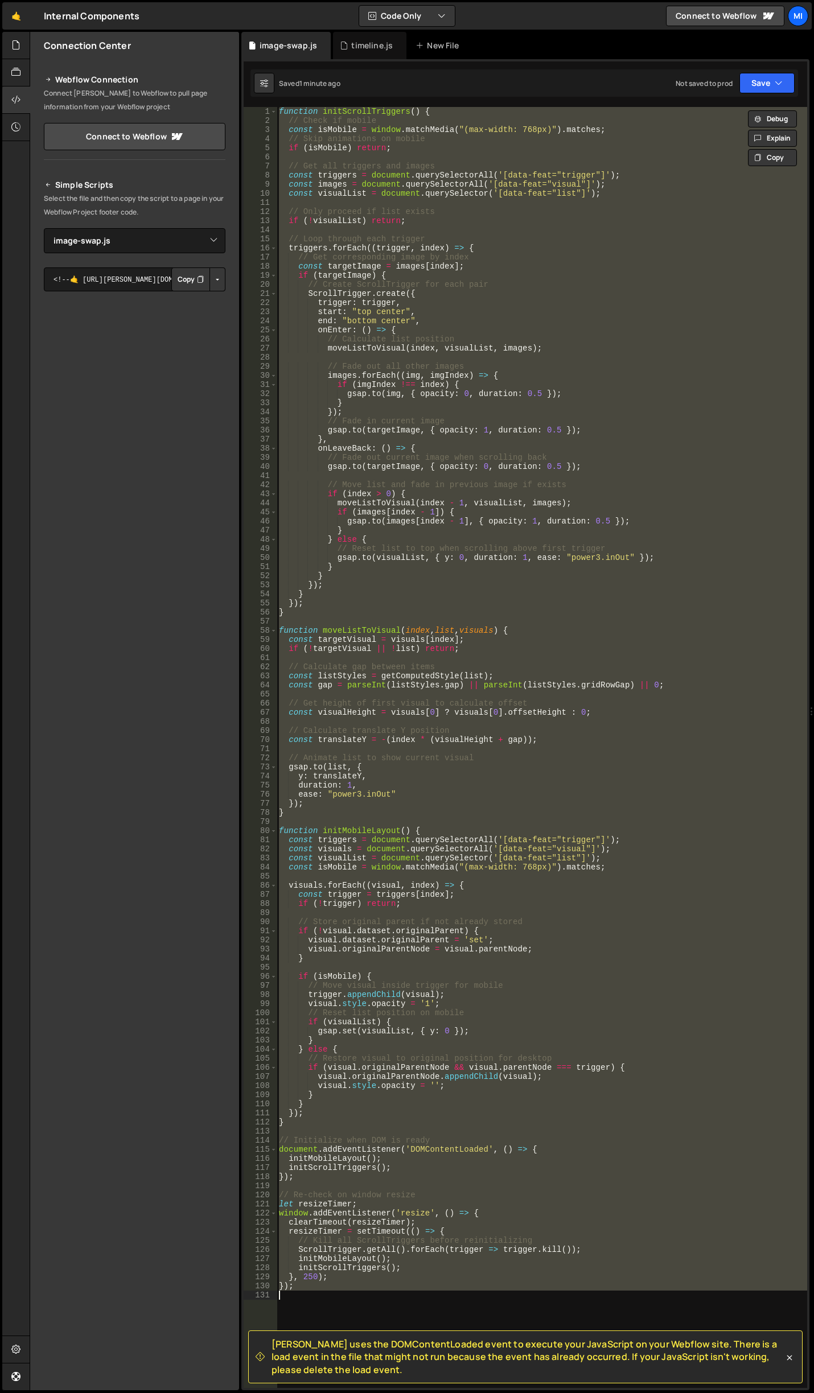
paste textarea
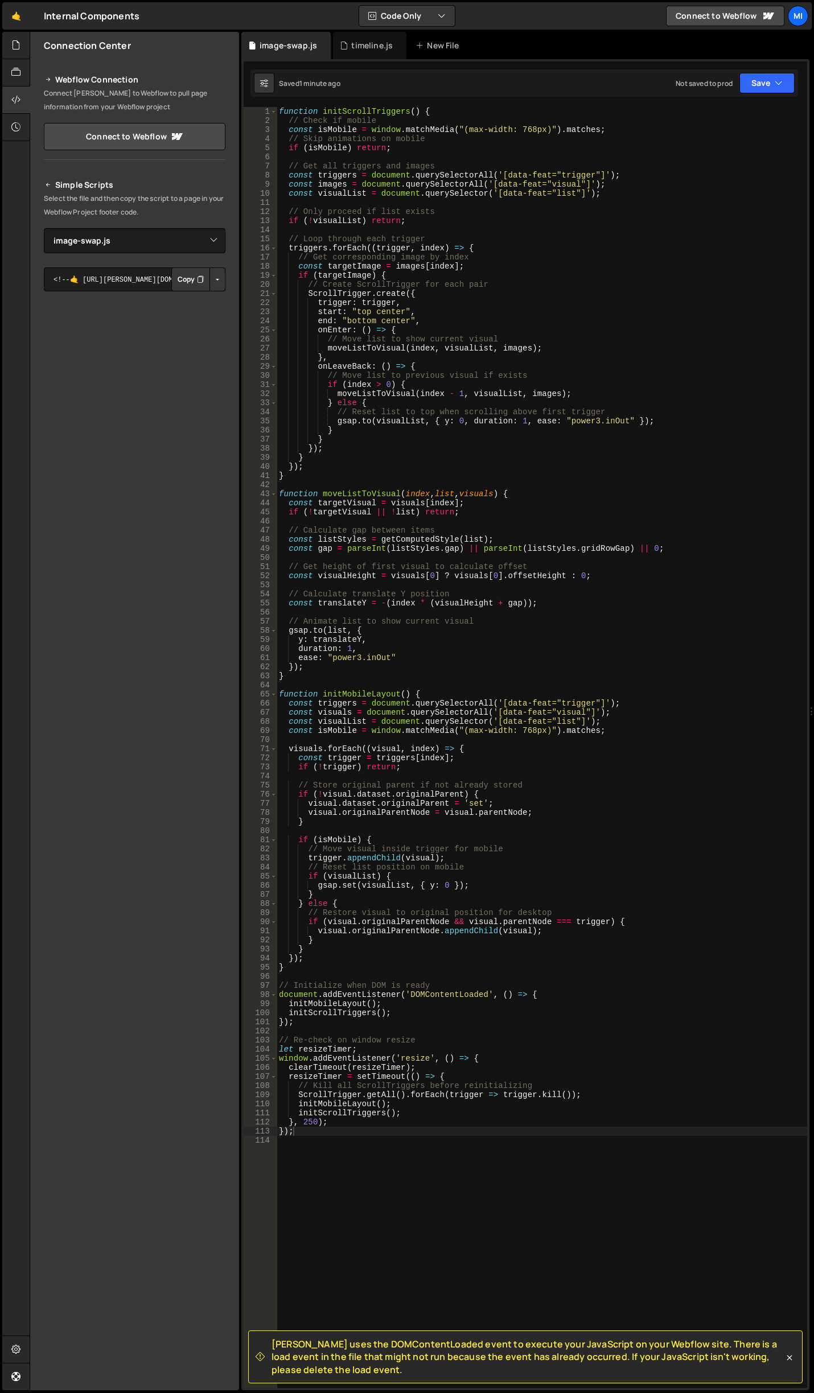
click at [518, 392] on div "function initScrollTriggers ( ) { // Check if mobile const isMobile = window . …" at bounding box center [542, 756] width 530 height 1299
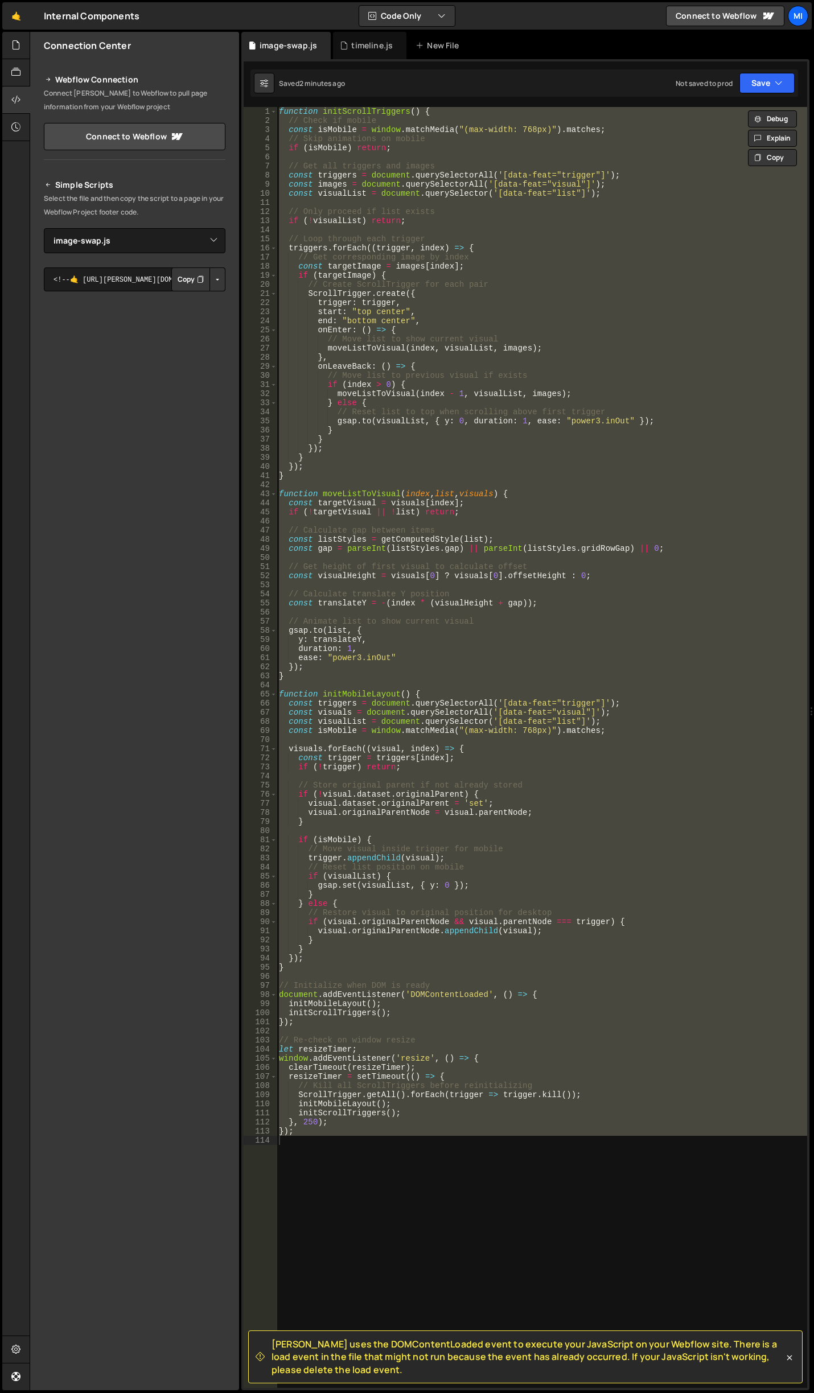
click at [515, 636] on div "function initScrollTriggers ( ) { // Check if mobile const isMobile = window . …" at bounding box center [542, 747] width 530 height 1281
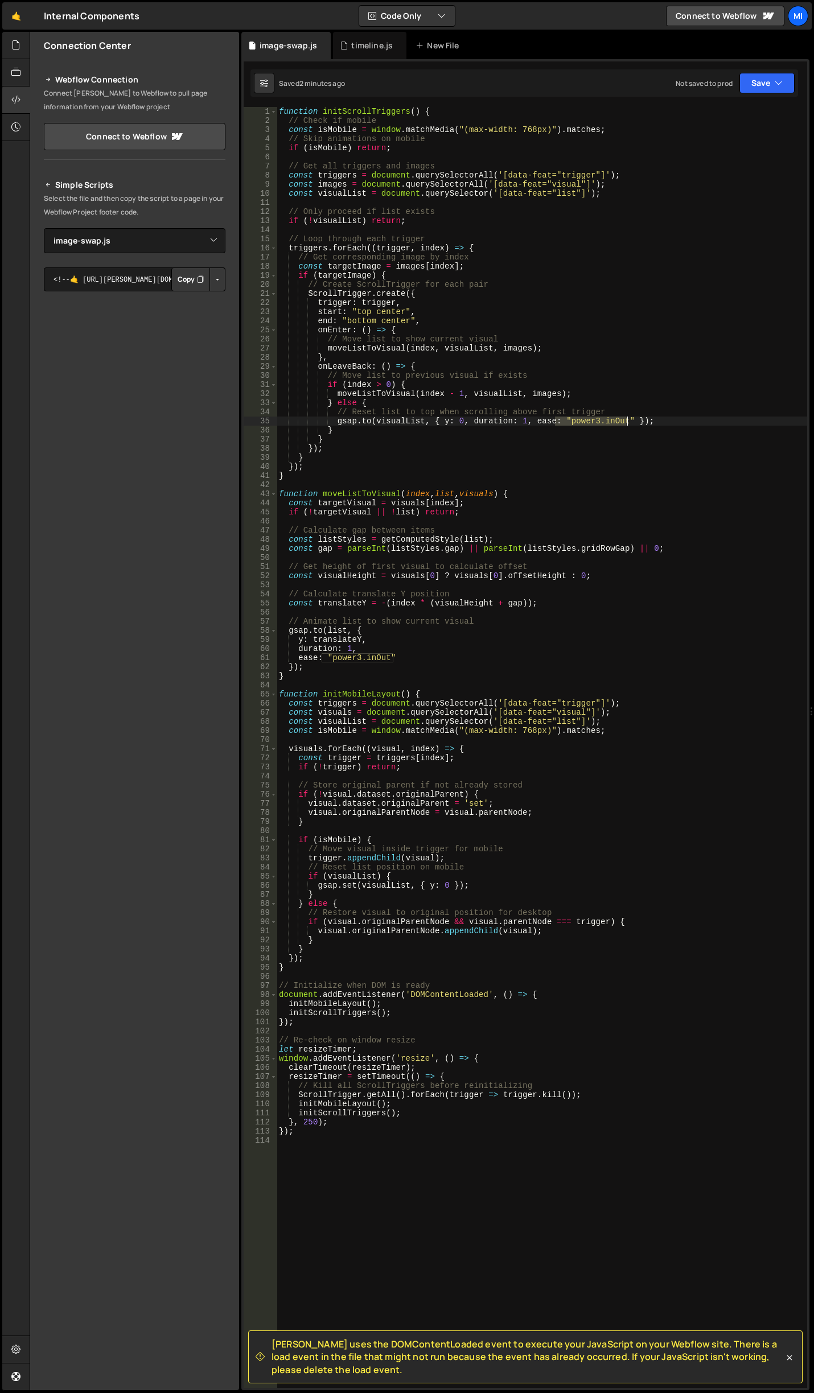
drag, startPoint x: 556, startPoint y: 421, endPoint x: 628, endPoint y: 421, distance: 71.7
click at [628, 421] on div "function initScrollTriggers ( ) { // Check if mobile const isMobile = window . …" at bounding box center [542, 756] width 530 height 1299
paste textarea
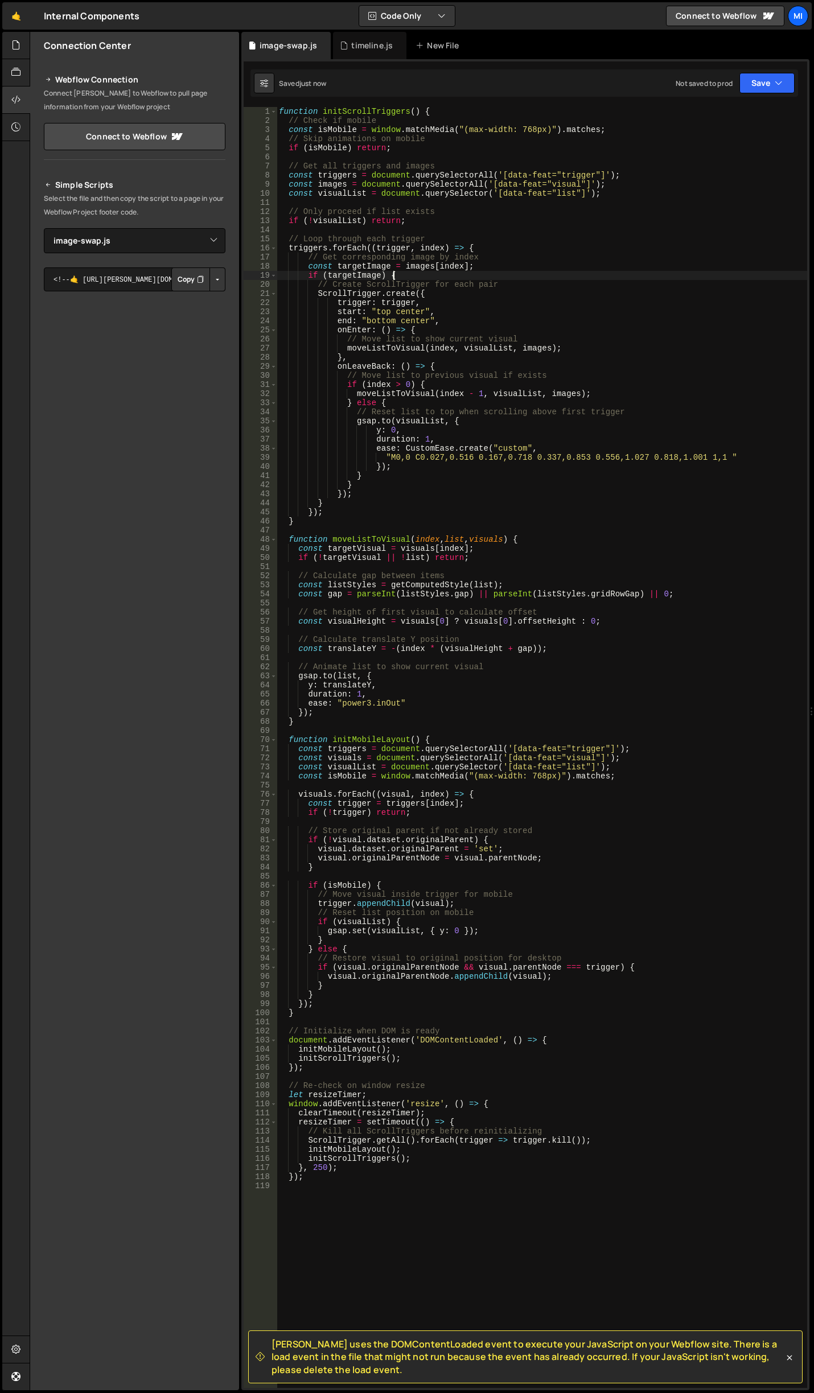
click at [540, 272] on div "function initScrollTriggers ( ) { // Check if mobile const isMobile = window . …" at bounding box center [542, 756] width 530 height 1299
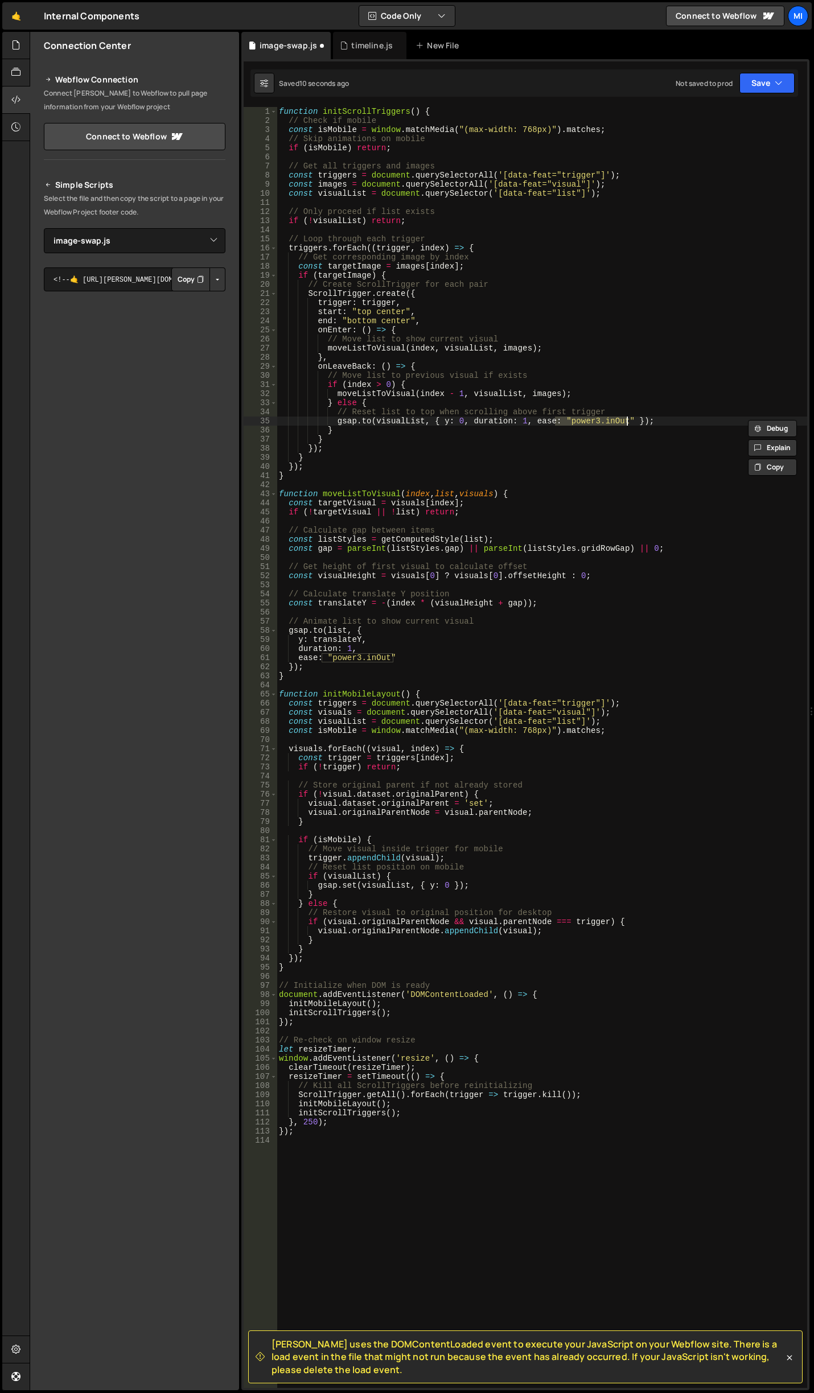
click at [575, 438] on div "function initScrollTriggers ( ) { // Check if mobile const isMobile = window . …" at bounding box center [542, 756] width 530 height 1299
drag, startPoint x: 560, startPoint y: 419, endPoint x: 629, endPoint y: 421, distance: 69.5
click at [629, 421] on div "function initScrollTriggers ( ) { // Check if mobile const isMobile = window . …" at bounding box center [542, 756] width 530 height 1299
paste textarea
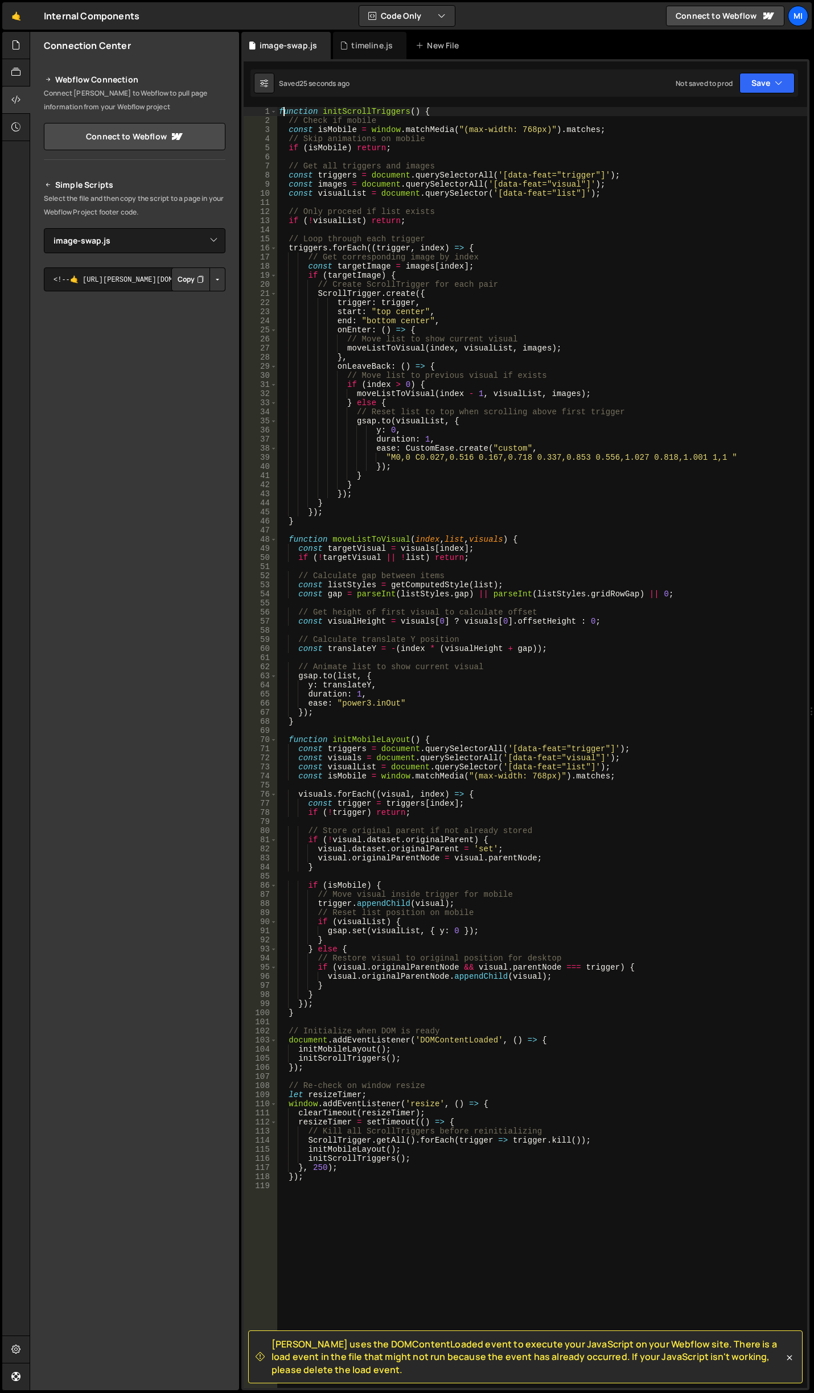
click at [285, 108] on div "function initScrollTriggers ( ) { // Check if mobile const isMobile = window . …" at bounding box center [542, 756] width 530 height 1299
type textarea "function initScrollTriggers() {"
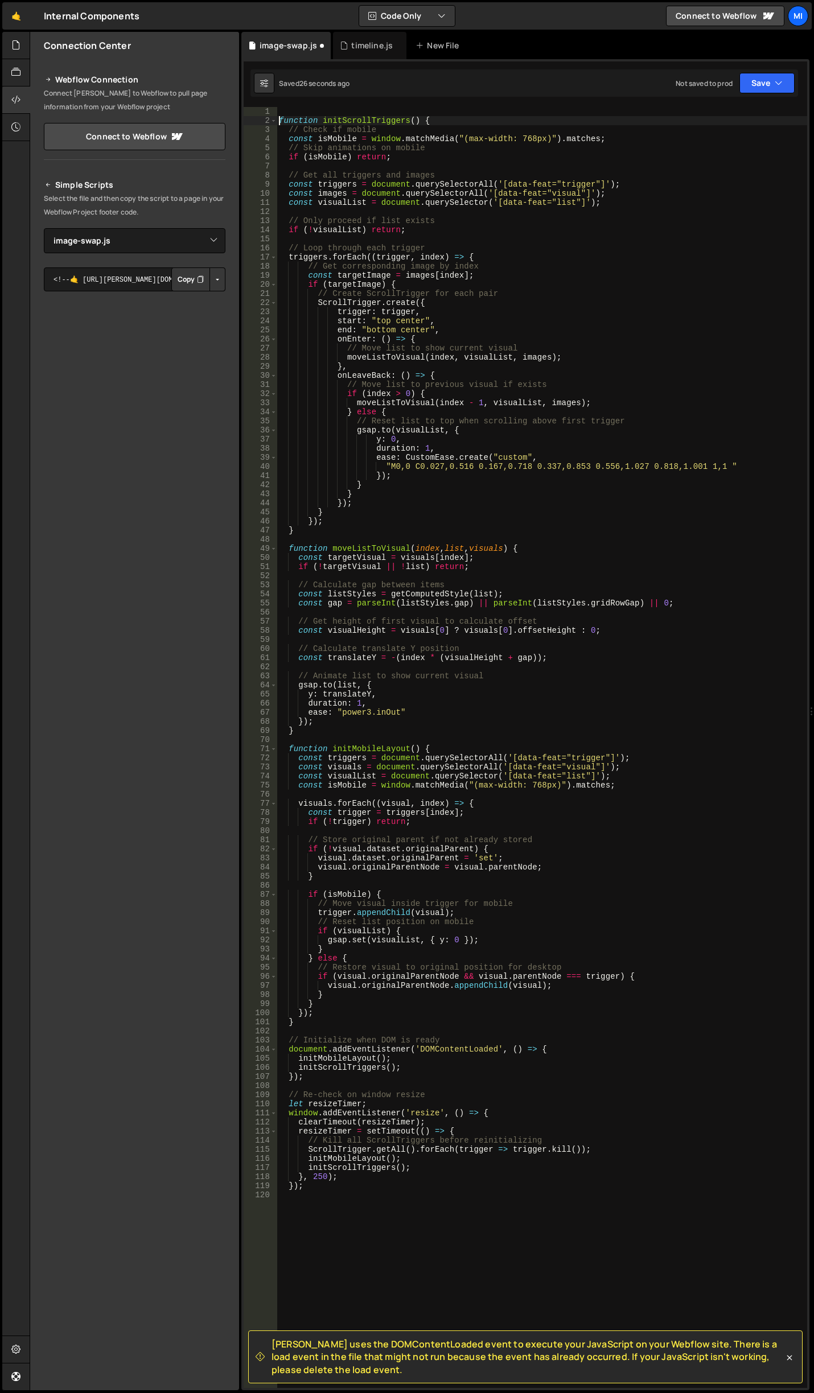
click at [319, 106] on div "[PERSON_NAME] uses the DOMContentLoaded event to execute your JavaScript on you…" at bounding box center [525, 724] width 568 height 1331
click at [320, 106] on div "[PERSON_NAME] uses the DOMContentLoaded event to execute your JavaScript on you…" at bounding box center [525, 724] width 568 height 1331
click at [323, 112] on div "function initScrollTriggers ( ) { // Check if mobile const isMobile = window . …" at bounding box center [542, 756] width 530 height 1299
paste textarea "gsap.registerPlugin(ScrollToPlugin, CustomEase);"
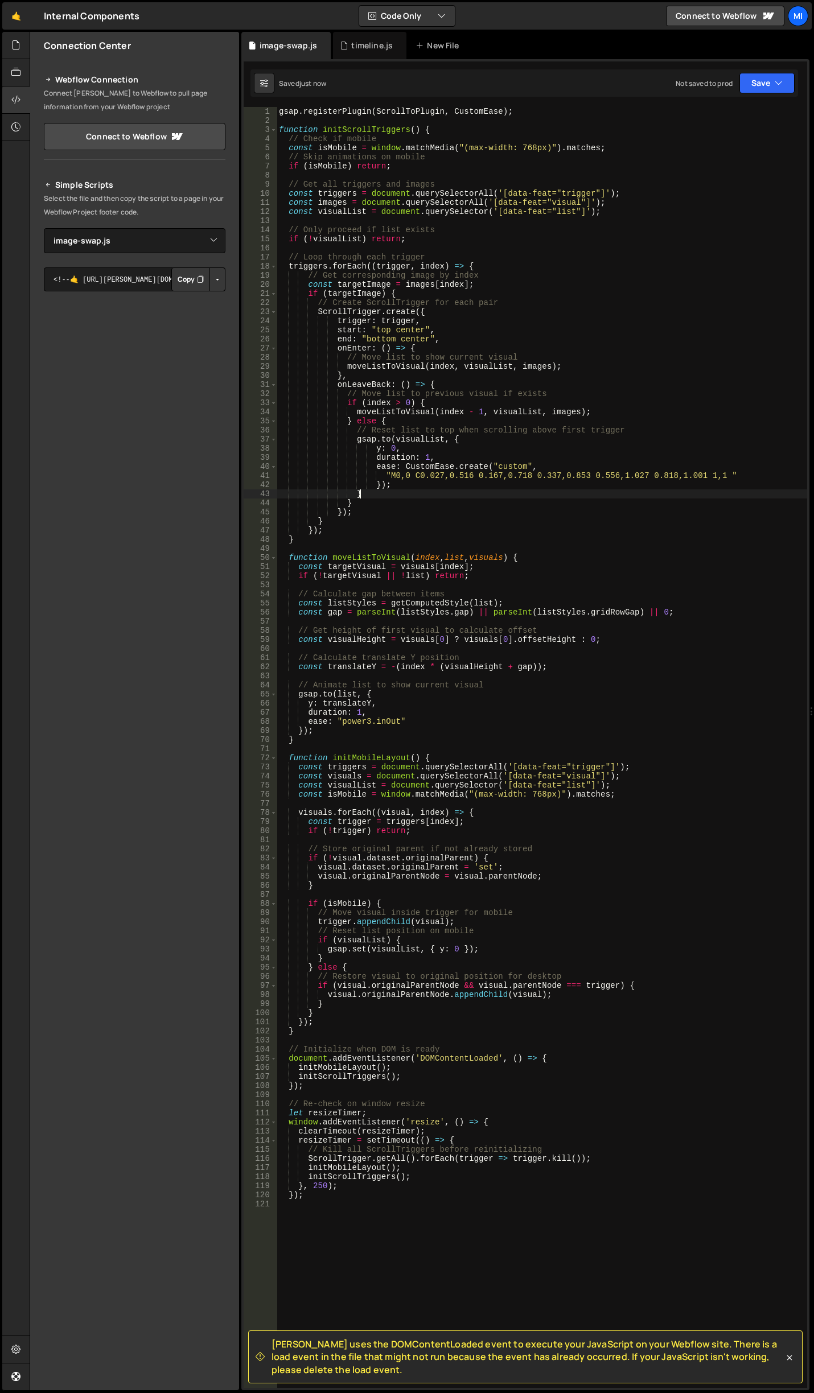
click at [463, 490] on div "gsap . registerPlugin ( ScrollToPlugin , CustomEase ) ; function initScrollTrig…" at bounding box center [542, 756] width 530 height 1299
click at [450, 478] on div "gsap . registerPlugin ( ScrollToPlugin , CustomEase ) ; function initScrollTrig…" at bounding box center [542, 756] width 530 height 1299
type textarea "});"
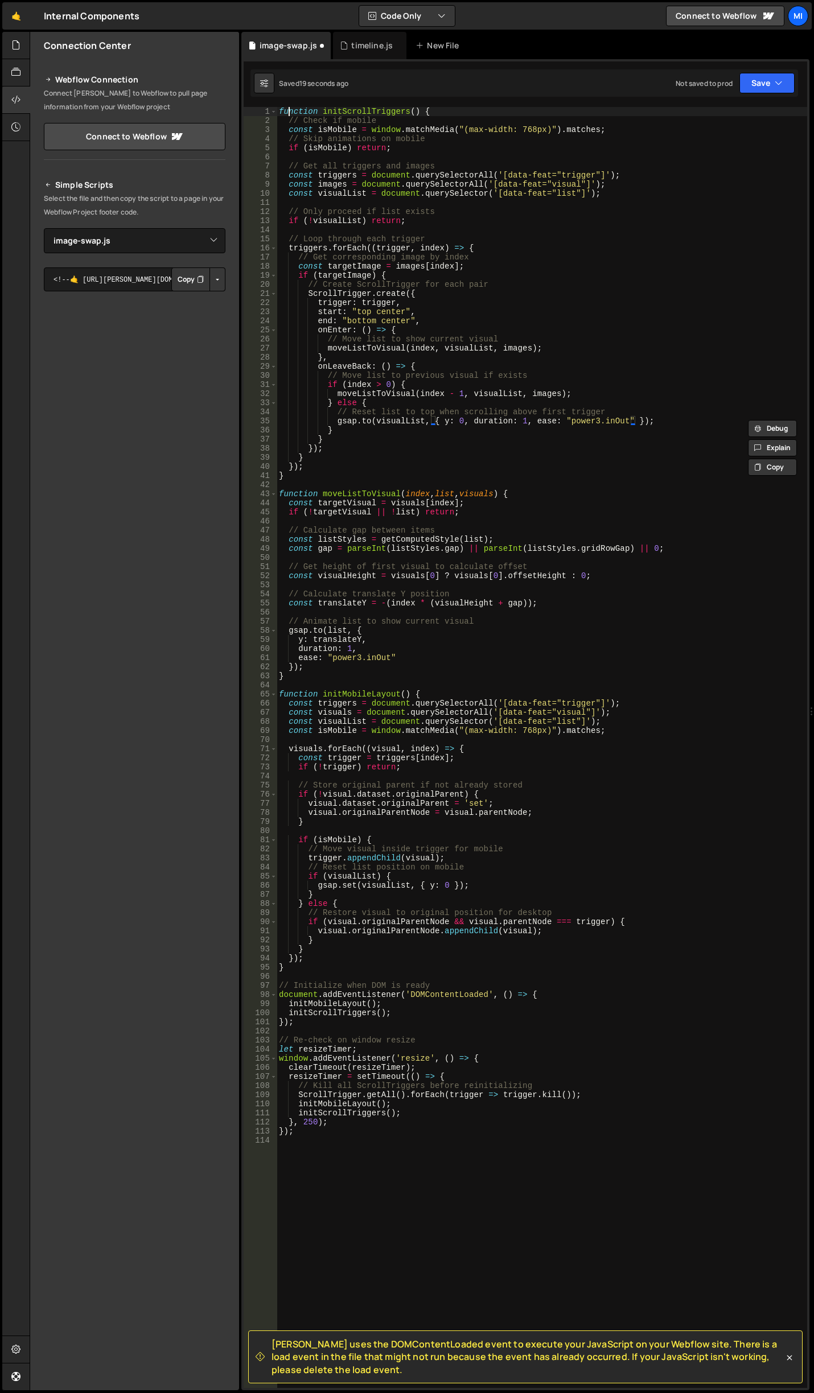
click at [287, 114] on div "function initScrollTriggers ( ) { // Check if mobile const isMobile = window . …" at bounding box center [542, 756] width 530 height 1299
type textarea "function initScrollTriggers() {"
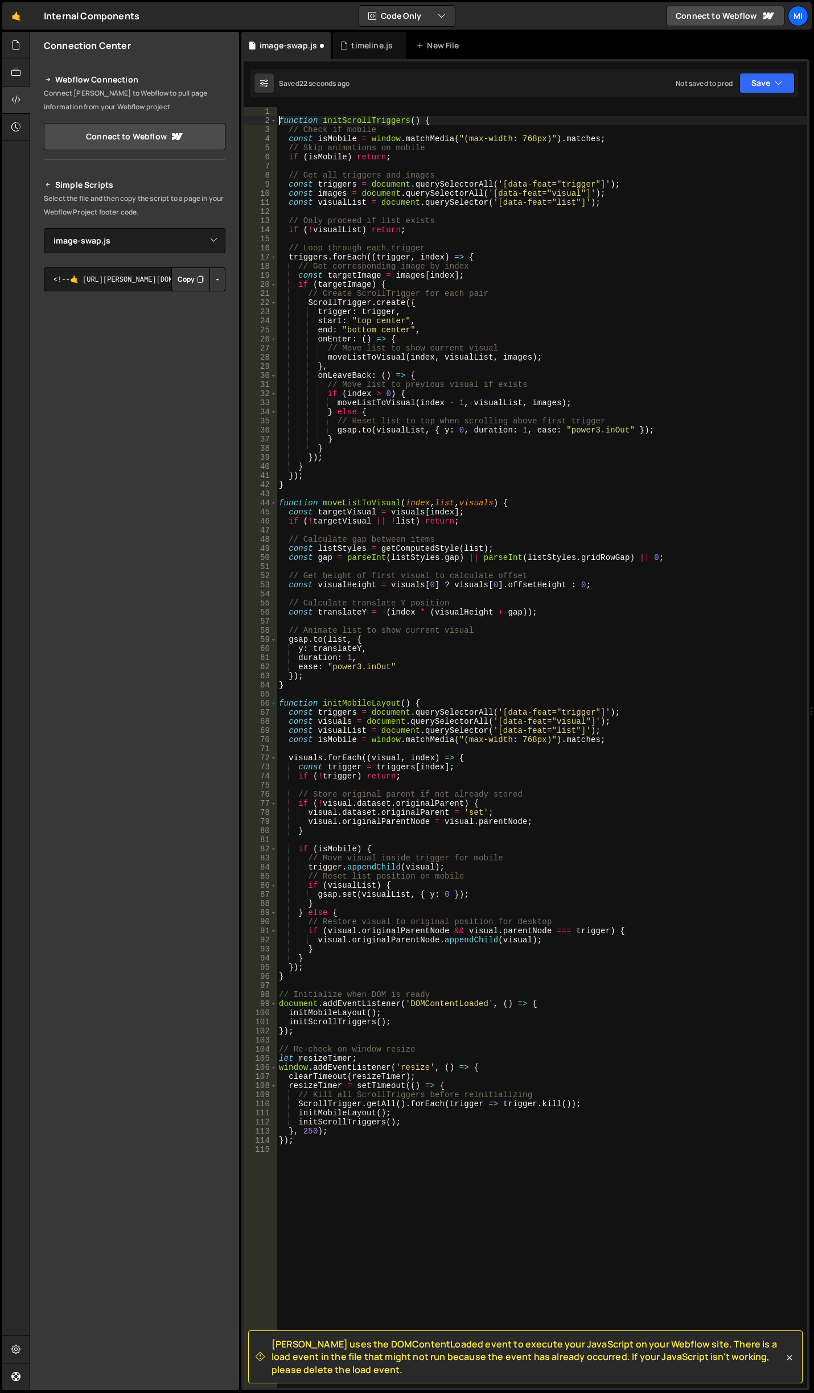
click at [297, 104] on div "[PERSON_NAME] uses the DOMContentLoaded event to execute your JavaScript on you…" at bounding box center [525, 724] width 568 height 1331
click at [309, 104] on div "[PERSON_NAME] uses the DOMContentLoaded event to execute your JavaScript on you…" at bounding box center [525, 724] width 568 height 1331
click at [310, 109] on div "function initScrollTriggers ( ) { // Check if mobile const isMobile = window . …" at bounding box center [542, 756] width 530 height 1299
click at [398, 436] on div "function initScrollTriggers ( ) { // Check if mobile const isMobile = window . …" at bounding box center [542, 756] width 530 height 1299
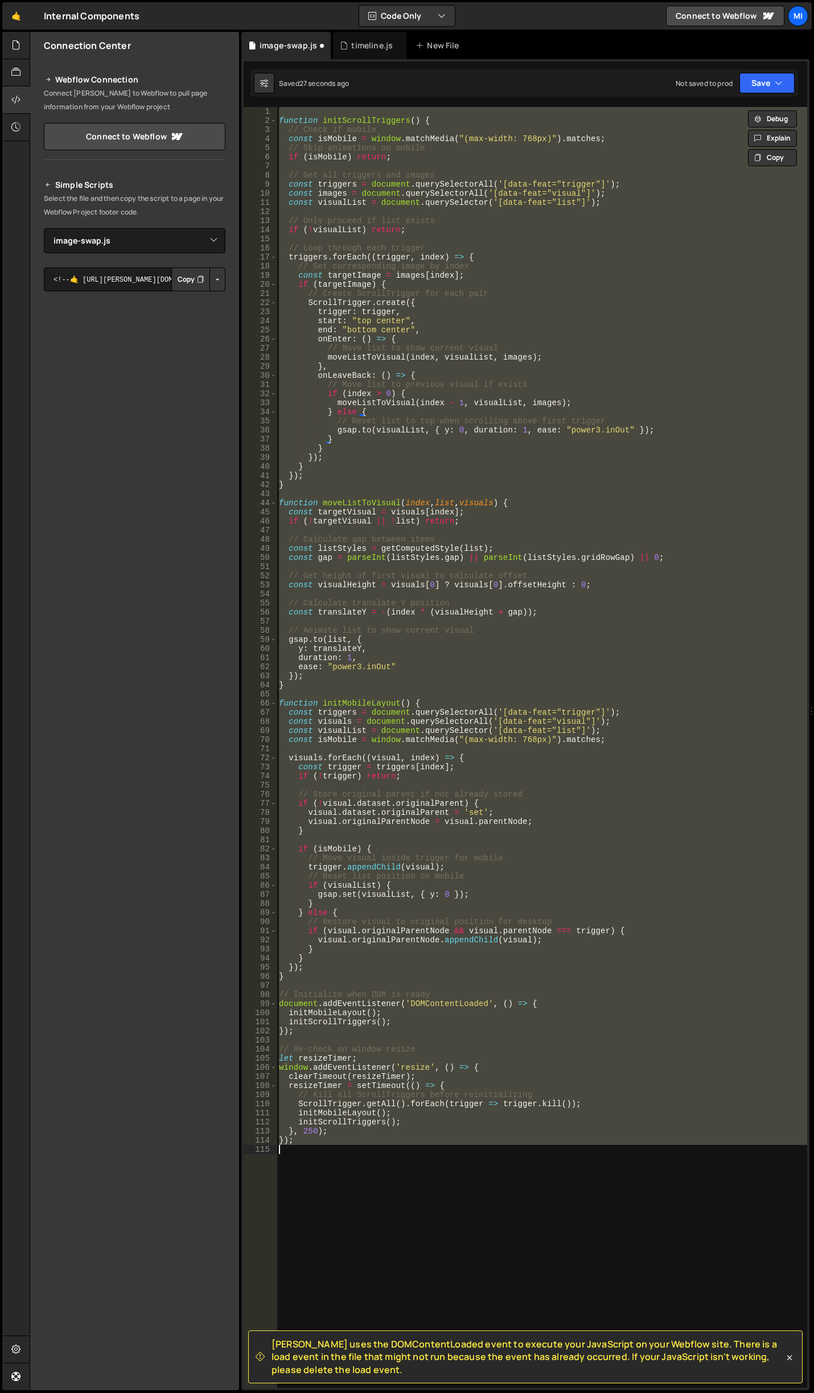
paste textarea
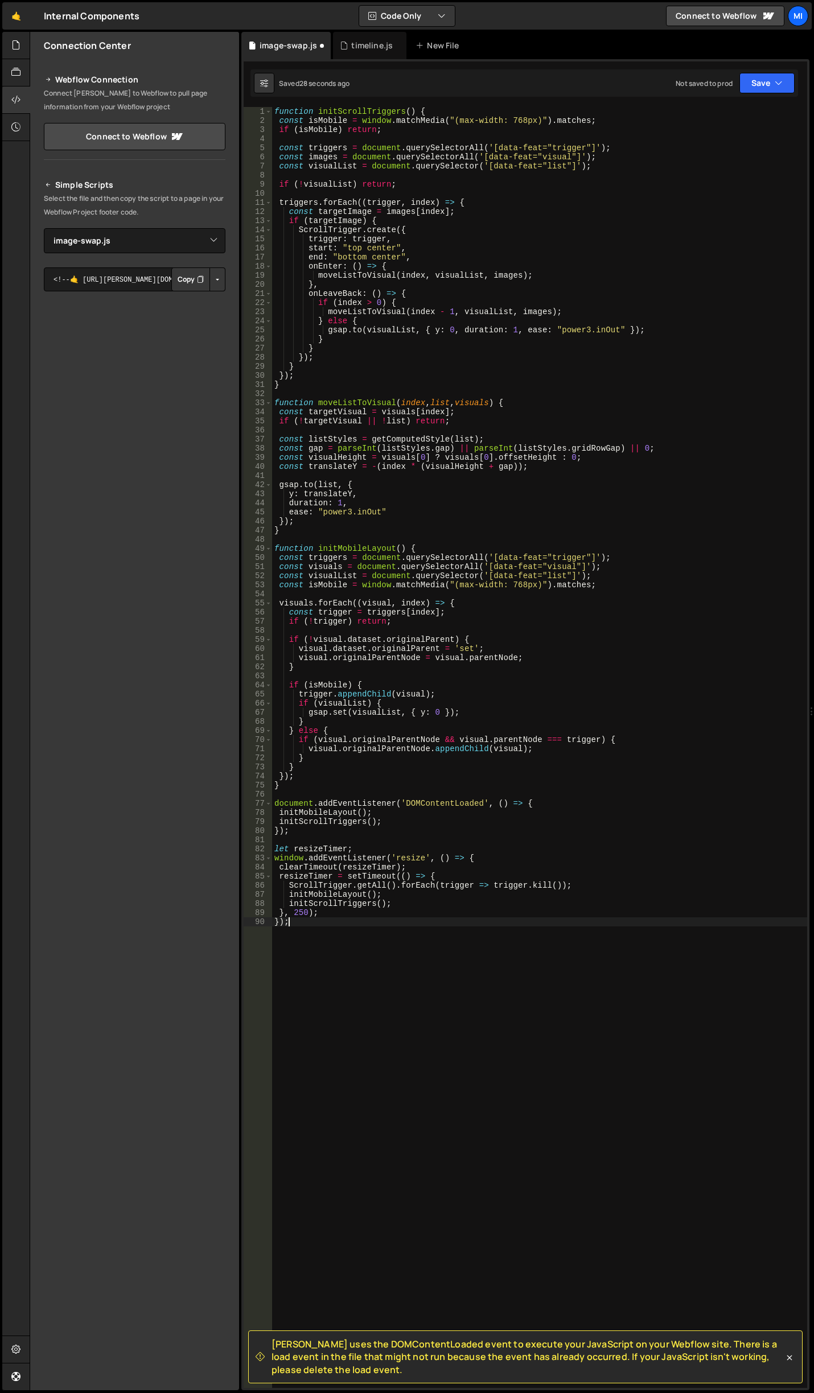
click at [279, 111] on div "function initScrollTriggers ( ) { const isMobile = window . matchMedia ( "(max-…" at bounding box center [539, 756] width 535 height 1299
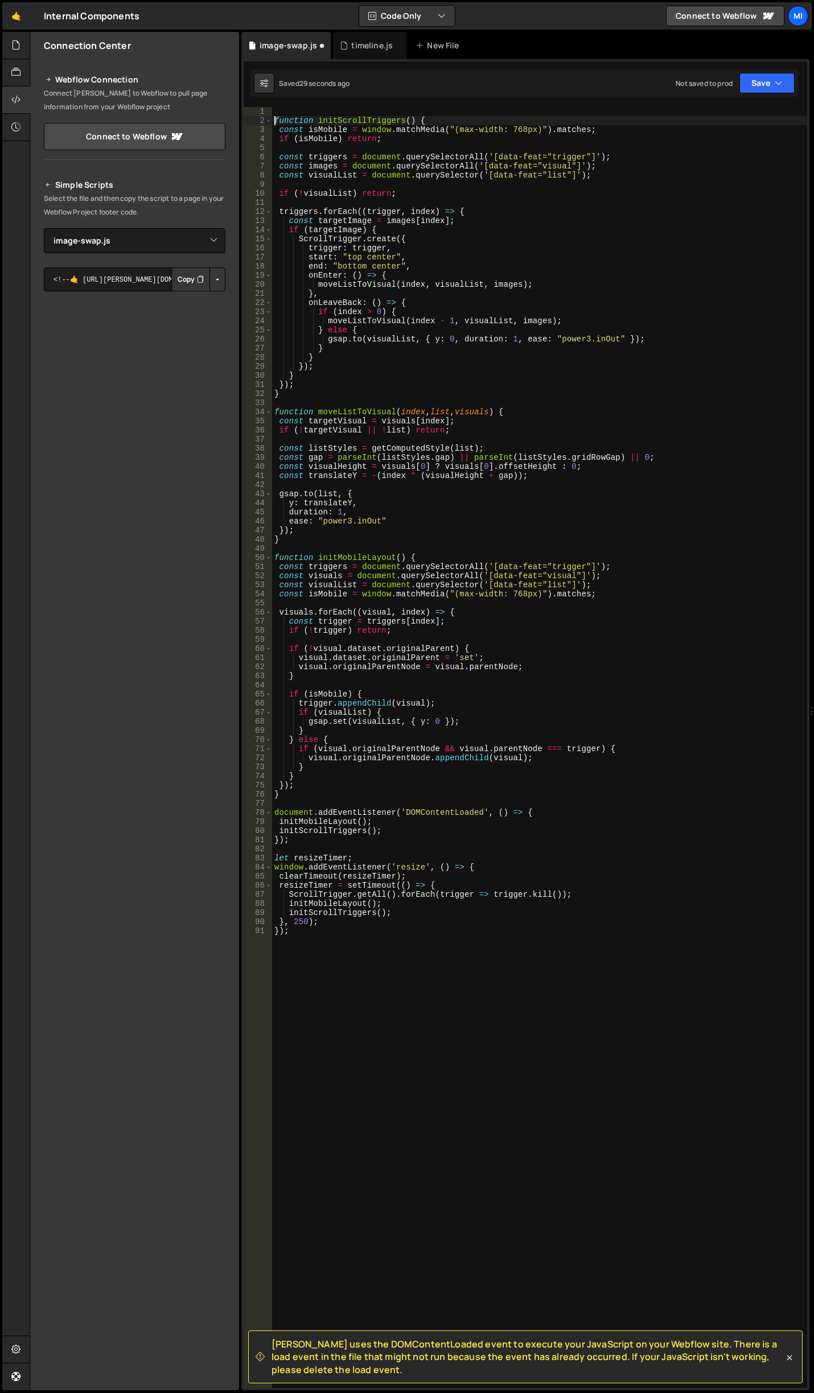
type textarea "function initScrollTriggers() {"
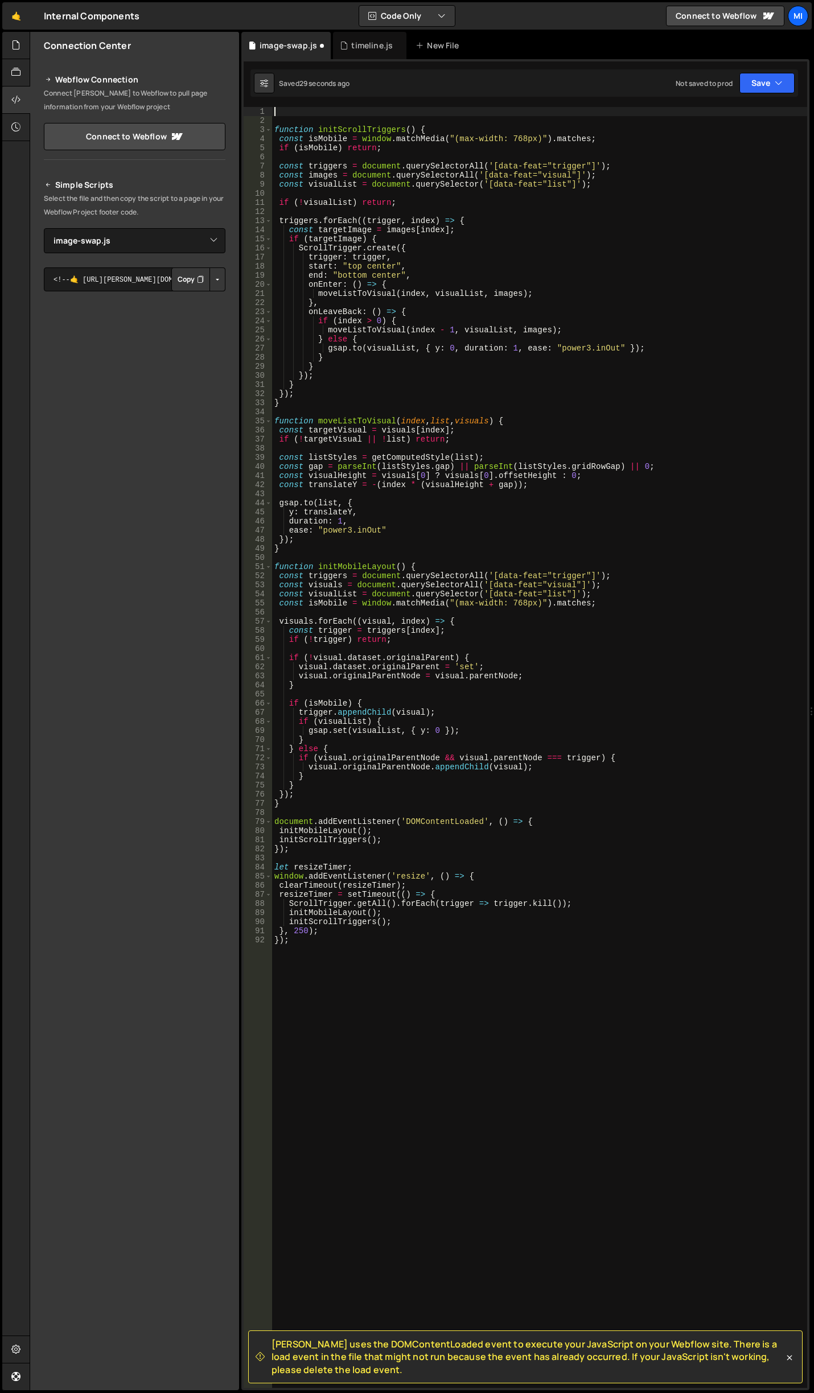
click at [316, 109] on div "function initScrollTriggers ( ) { const isMobile = window . matchMedia ( "(max-…" at bounding box center [539, 756] width 535 height 1299
paste textarea "gsap.registerPlugin(ScrollToPlugin, CustomEase);"
drag, startPoint x: 554, startPoint y: 346, endPoint x: 621, endPoint y: 345, distance: 66.6
click at [621, 345] on div "gsap . registerPlugin ( ScrollToPlugin , CustomEase ) ; function initScrollTrig…" at bounding box center [539, 756] width 535 height 1299
paste textarea
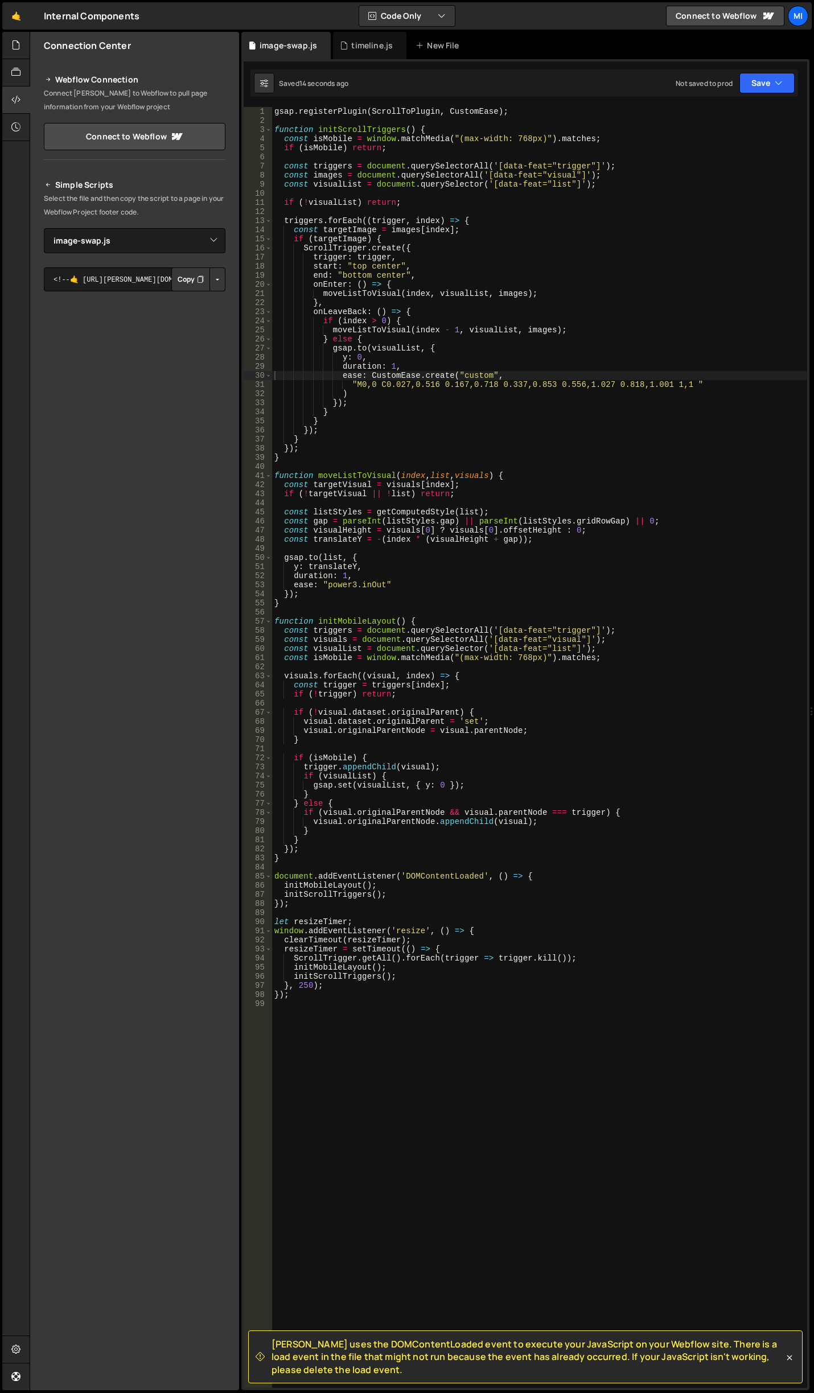
click at [545, 238] on div "gsap . registerPlugin ( ScrollToPlugin , CustomEase ) ; function initScrollTrig…" at bounding box center [539, 756] width 535 height 1299
type textarea "});"
